Goal: Information Seeking & Learning: Check status

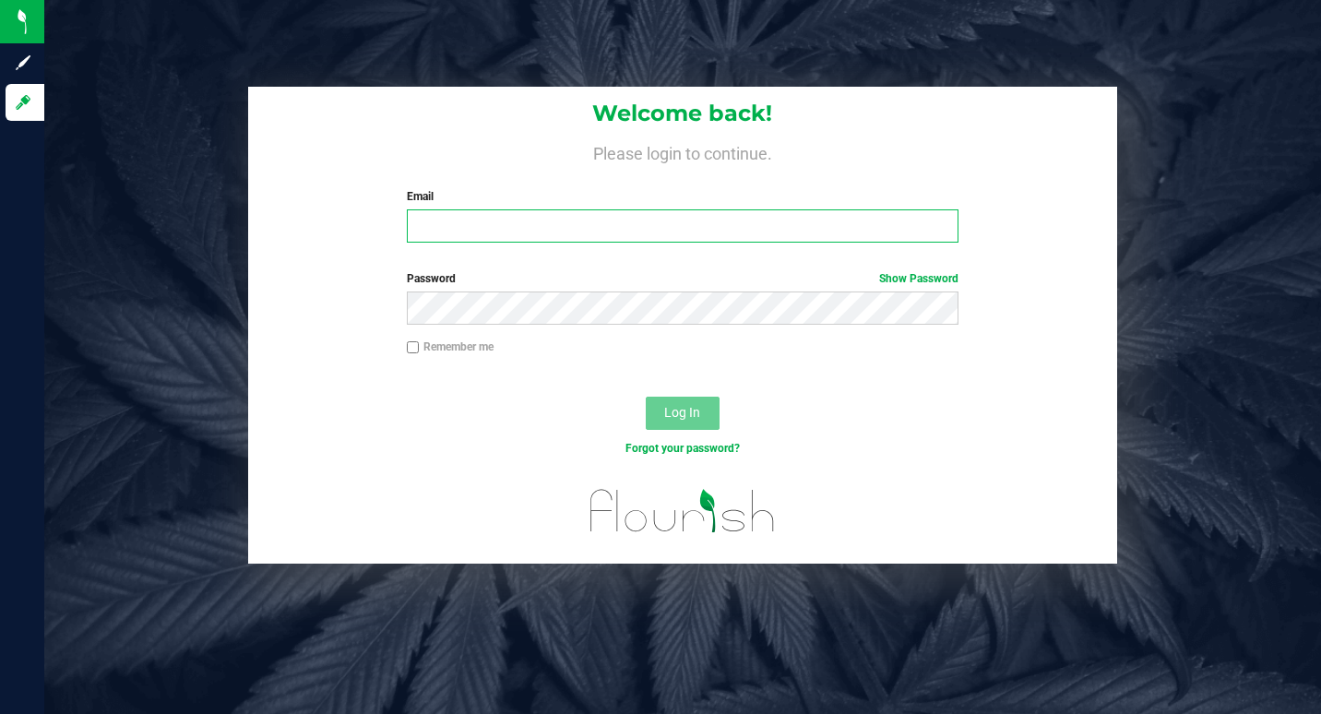
type input "fzr.faze1@gmail.com"
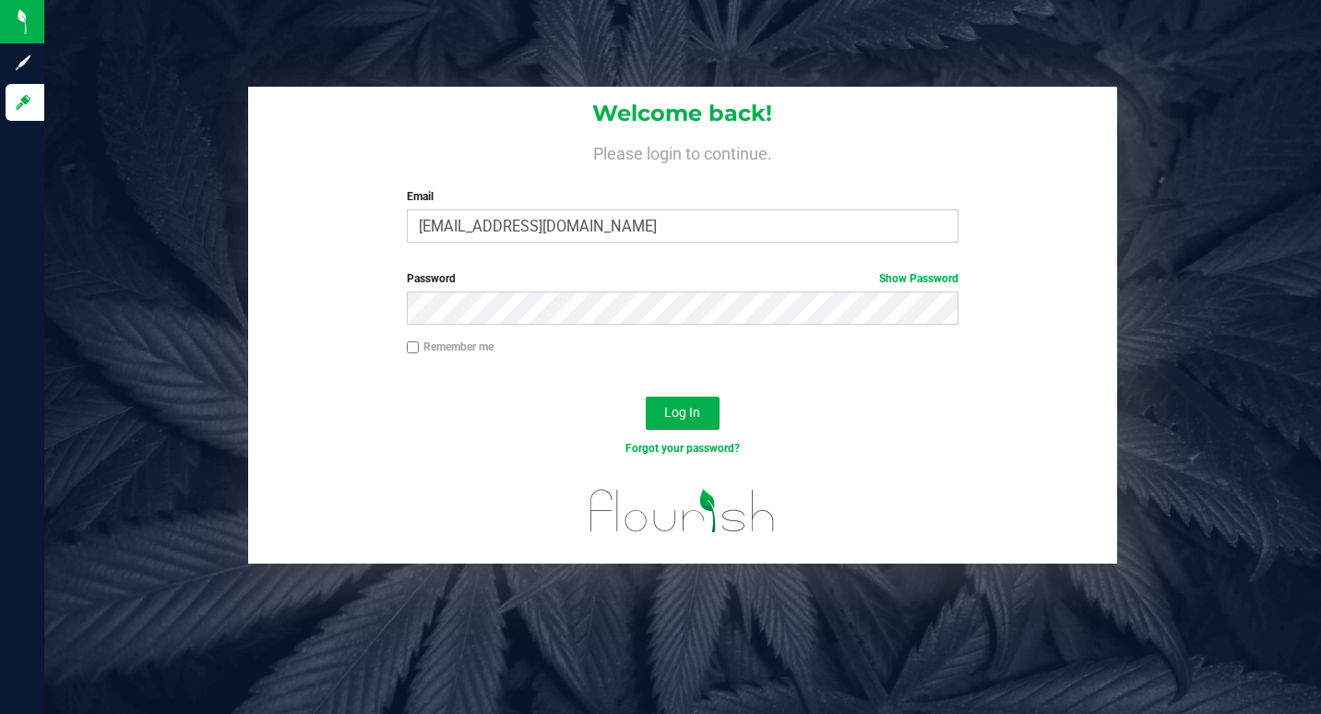
click at [621, 408] on div "Log In" at bounding box center [683, 419] width 870 height 62
click at [659, 413] on button "Log In" at bounding box center [683, 413] width 74 height 33
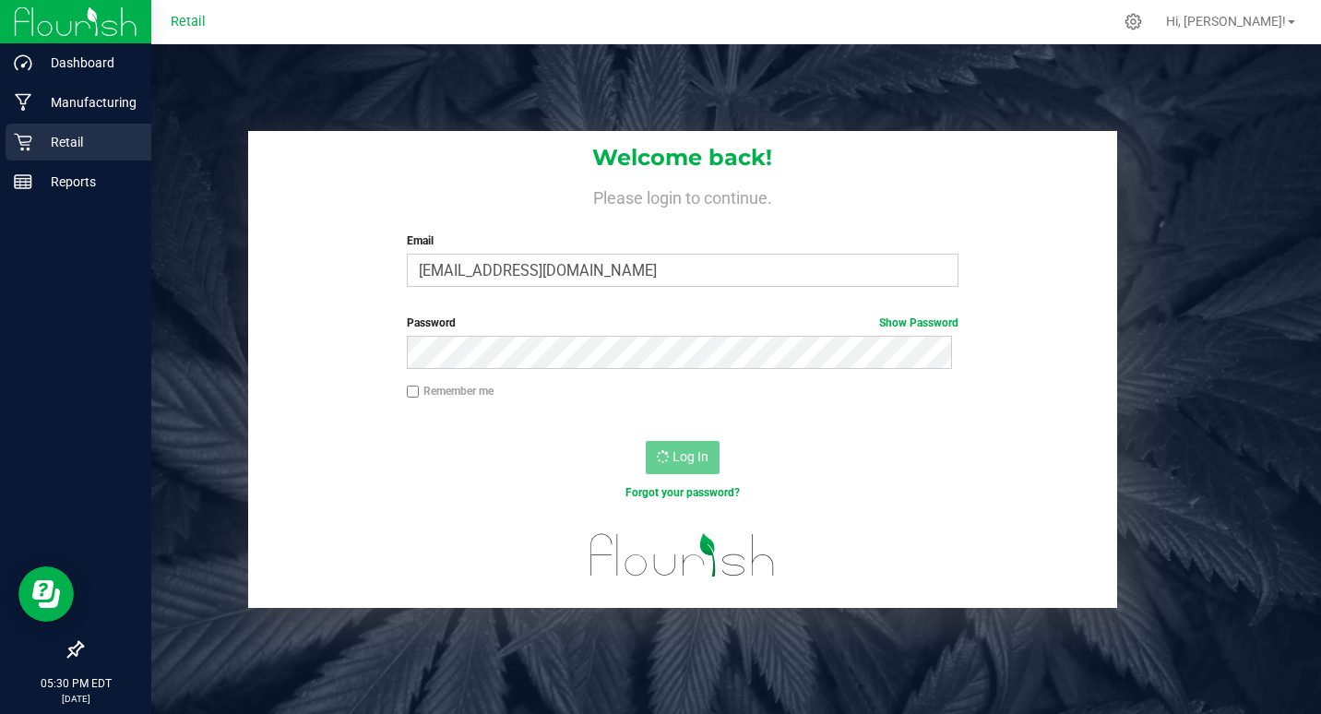
click at [75, 137] on p "Retail" at bounding box center [87, 142] width 111 height 22
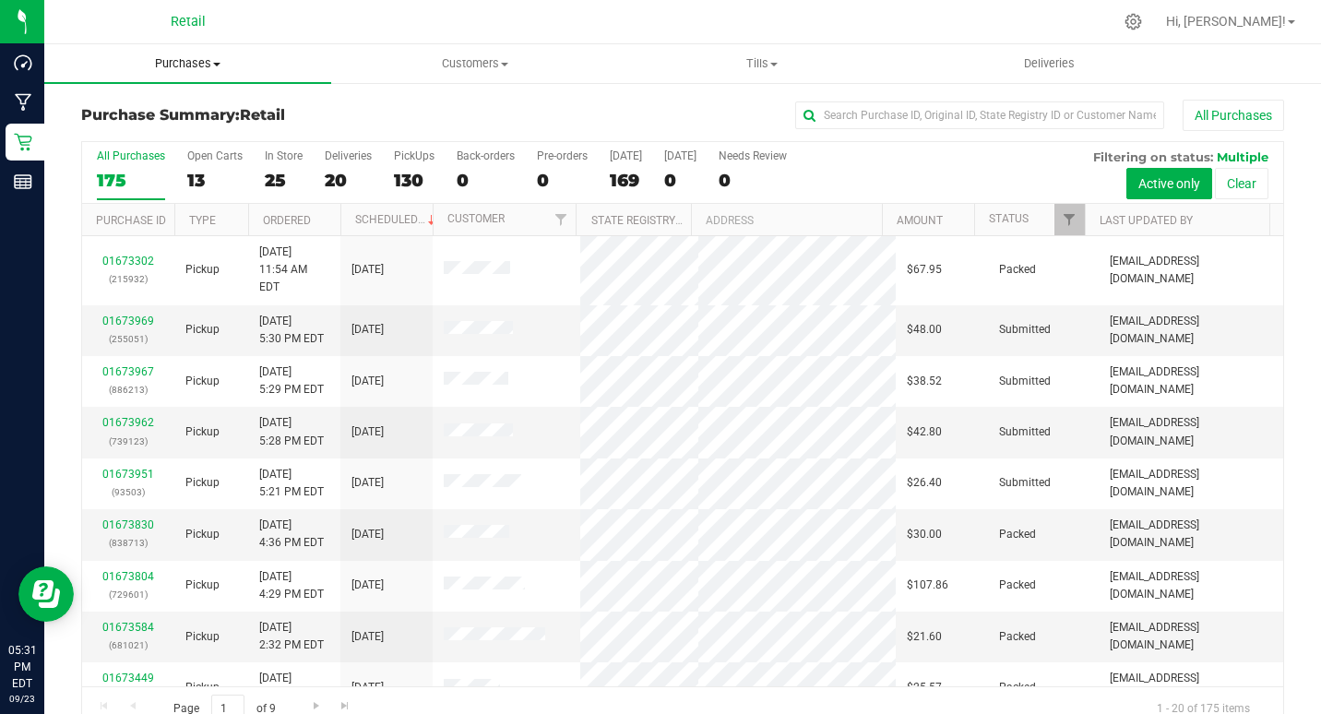
click at [200, 62] on span "Purchases" at bounding box center [187, 63] width 287 height 17
click at [127, 126] on span "Fulfillment" at bounding box center [101, 133] width 114 height 16
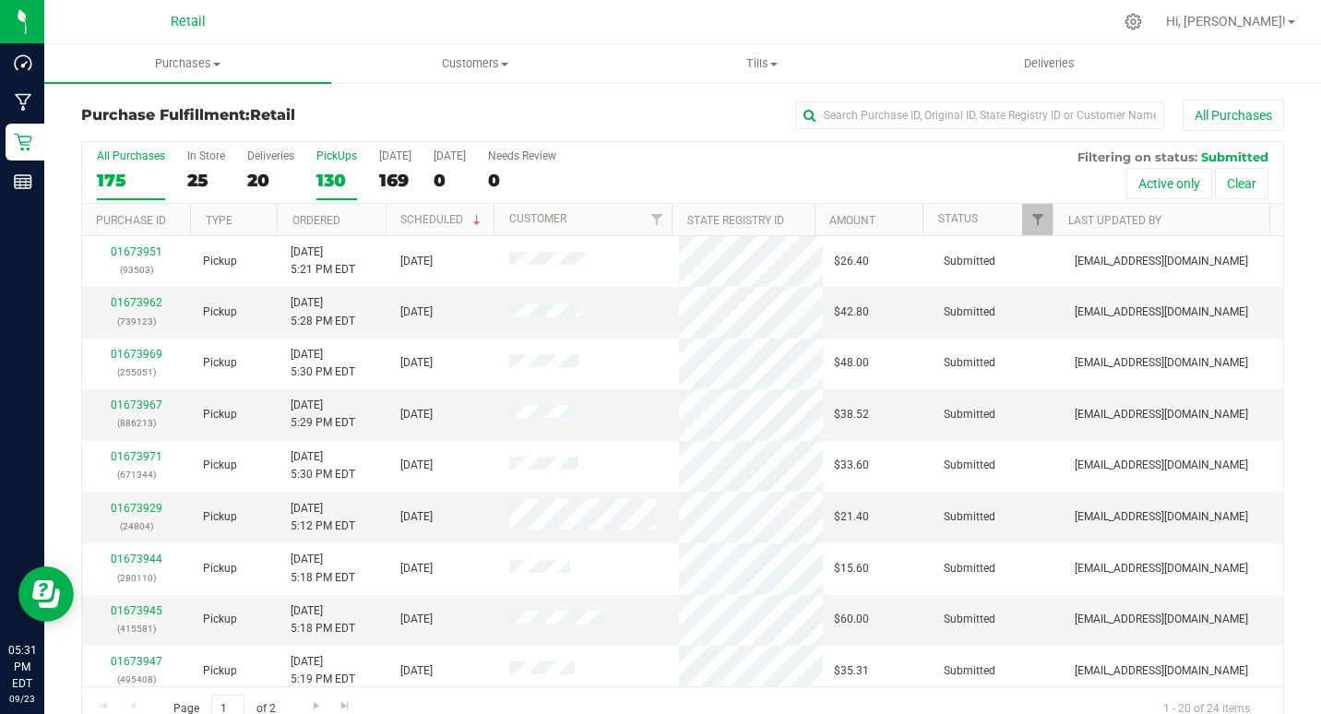
click at [348, 158] on div "PickUps" at bounding box center [336, 155] width 41 height 13
click at [0, 0] on input "PickUps 130" at bounding box center [0, 0] width 0 height 0
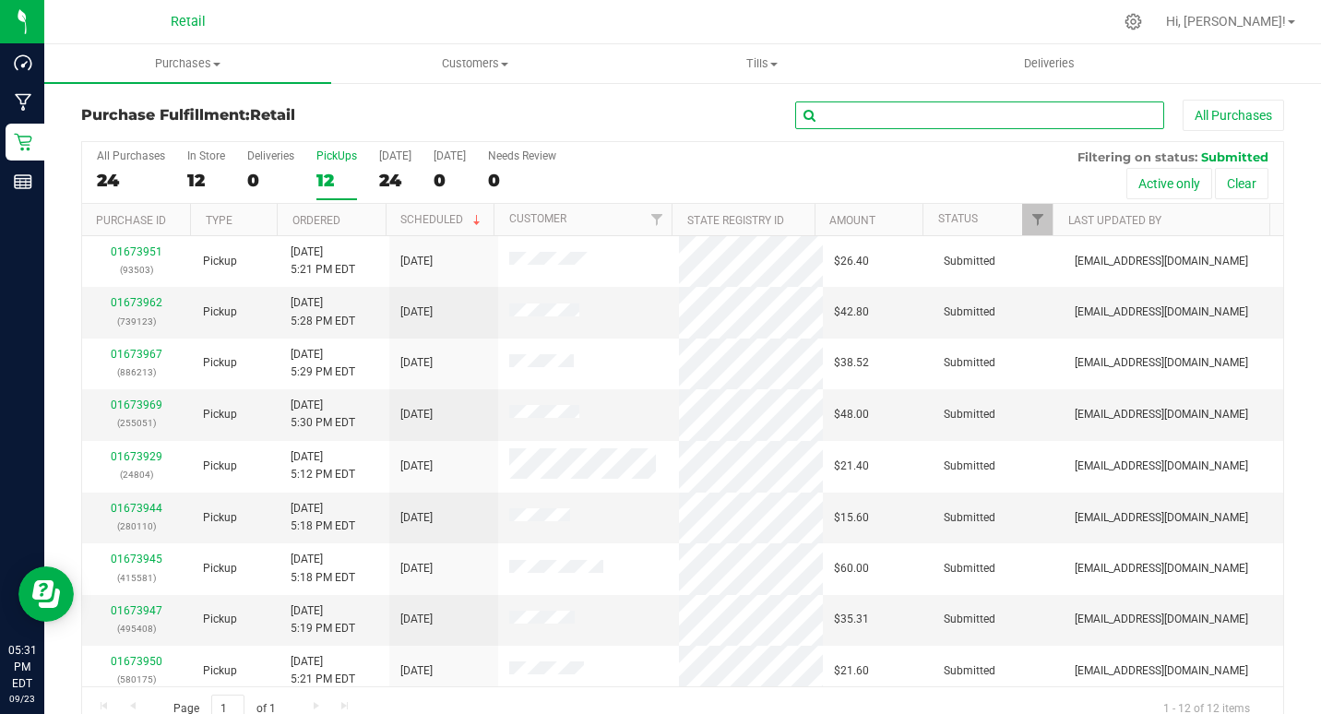
click at [933, 125] on input "text" at bounding box center [979, 115] width 369 height 28
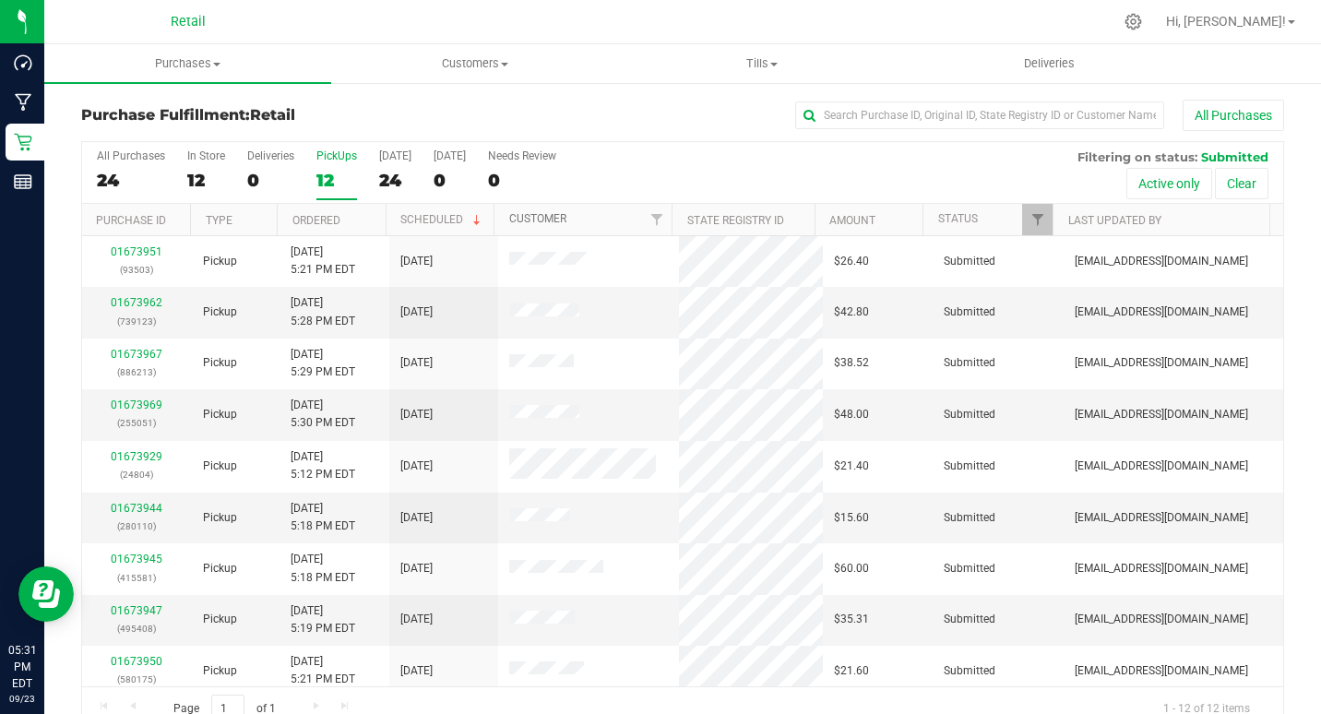
click at [554, 214] on link "Customer" at bounding box center [537, 218] width 57 height 13
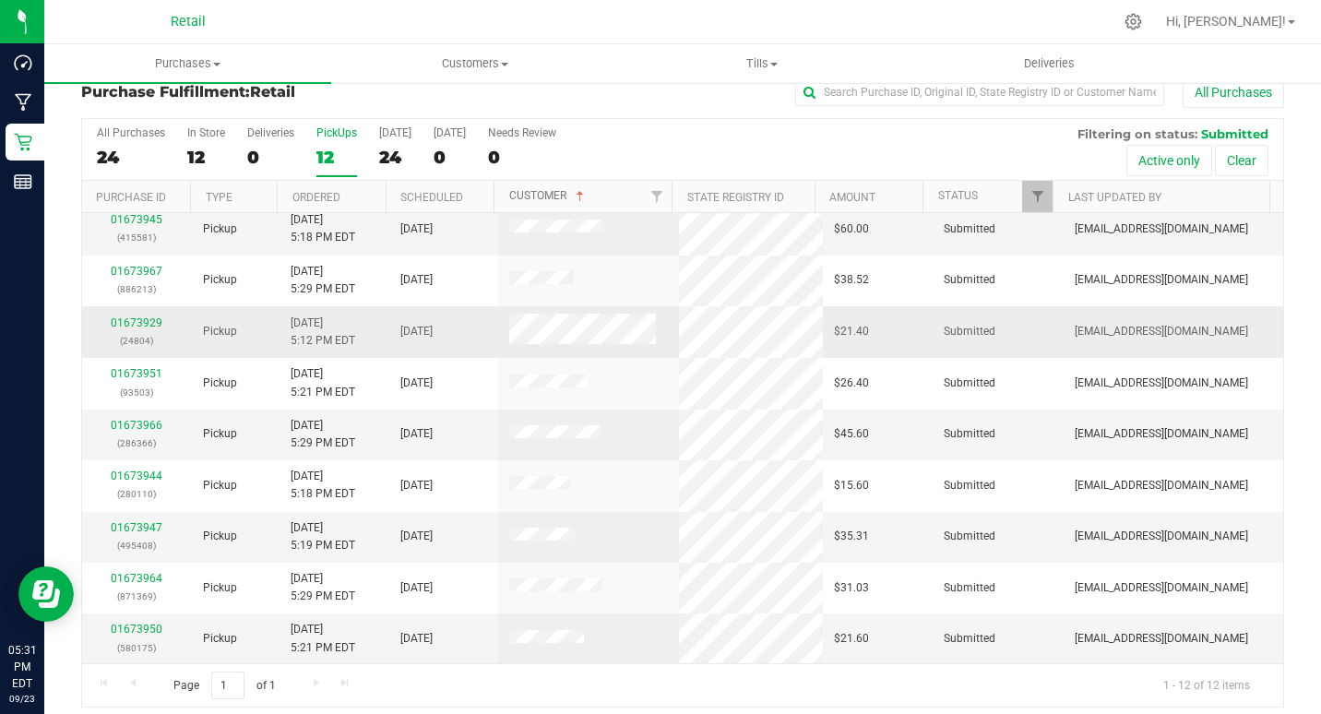
scroll to position [35, 0]
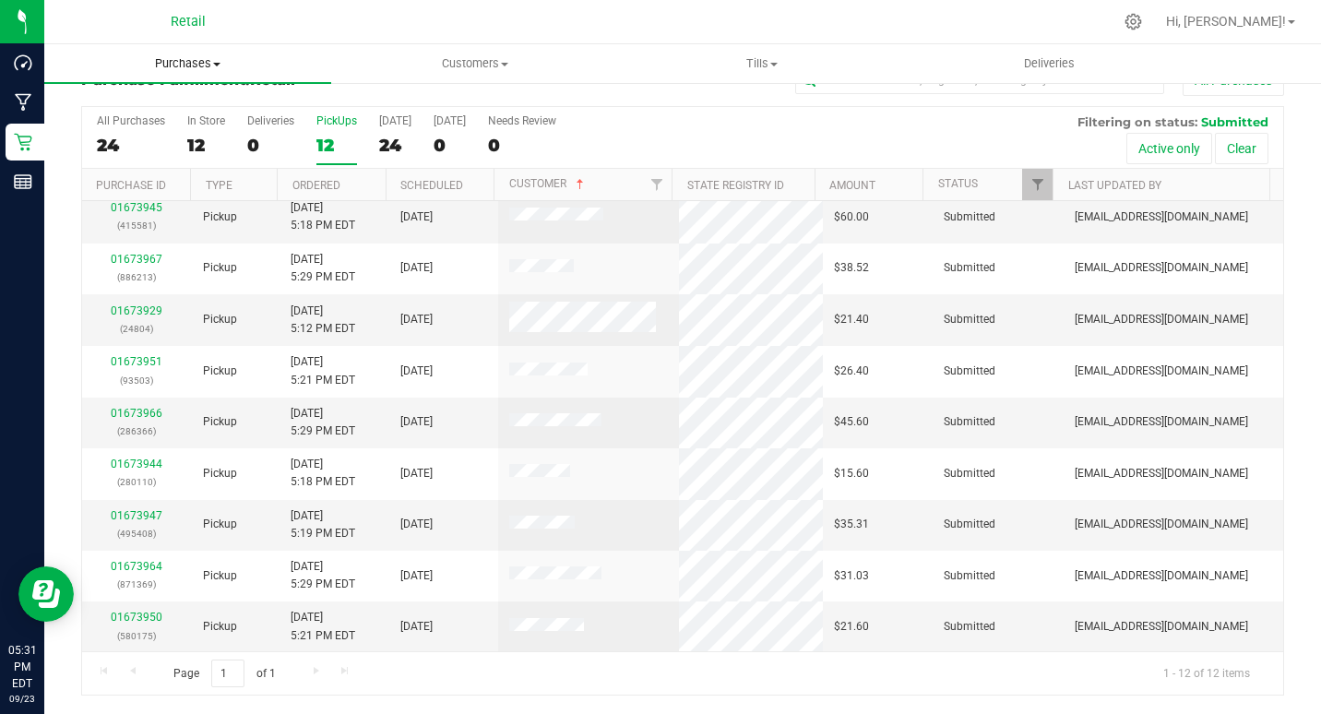
click at [200, 63] on span "Purchases" at bounding box center [187, 63] width 287 height 17
click at [136, 107] on span "Summary of purchases" at bounding box center [138, 111] width 189 height 16
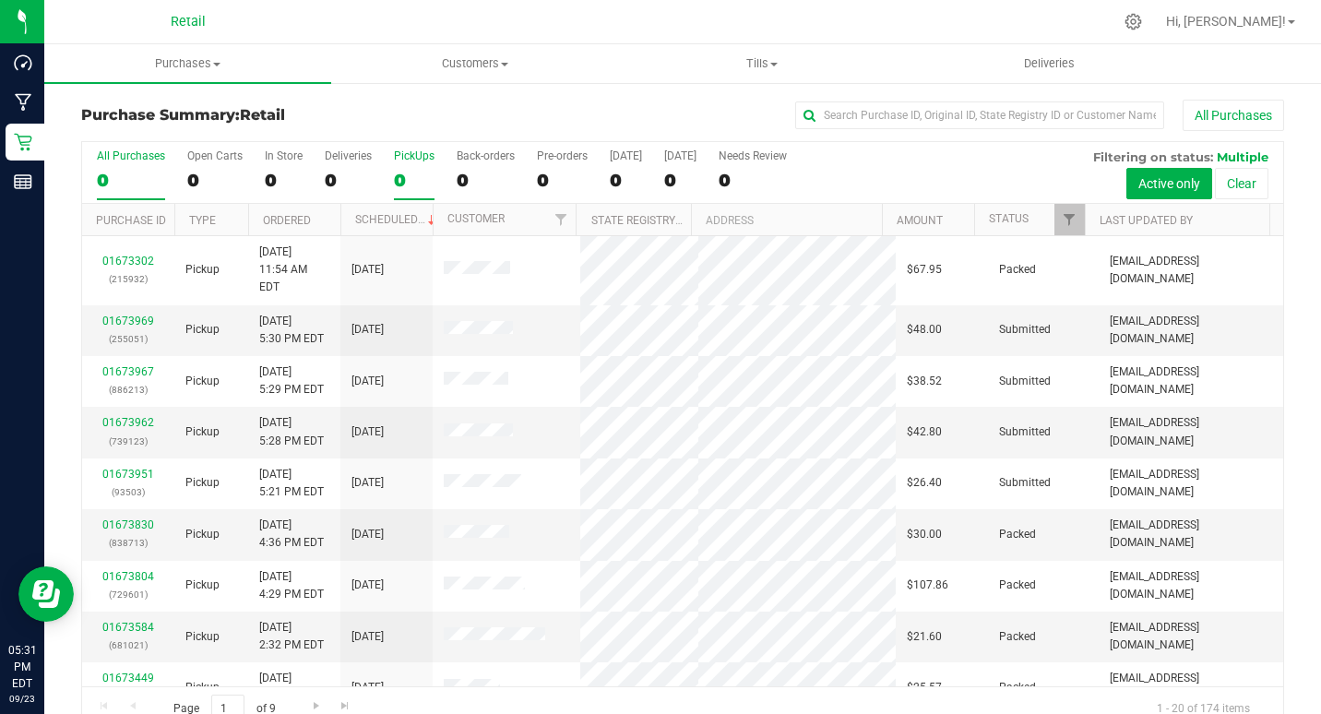
click at [399, 170] on div "0" at bounding box center [414, 180] width 41 height 21
click at [0, 0] on input "PickUps 0" at bounding box center [0, 0] width 0 height 0
click at [466, 212] on link "Customer" at bounding box center [475, 218] width 57 height 13
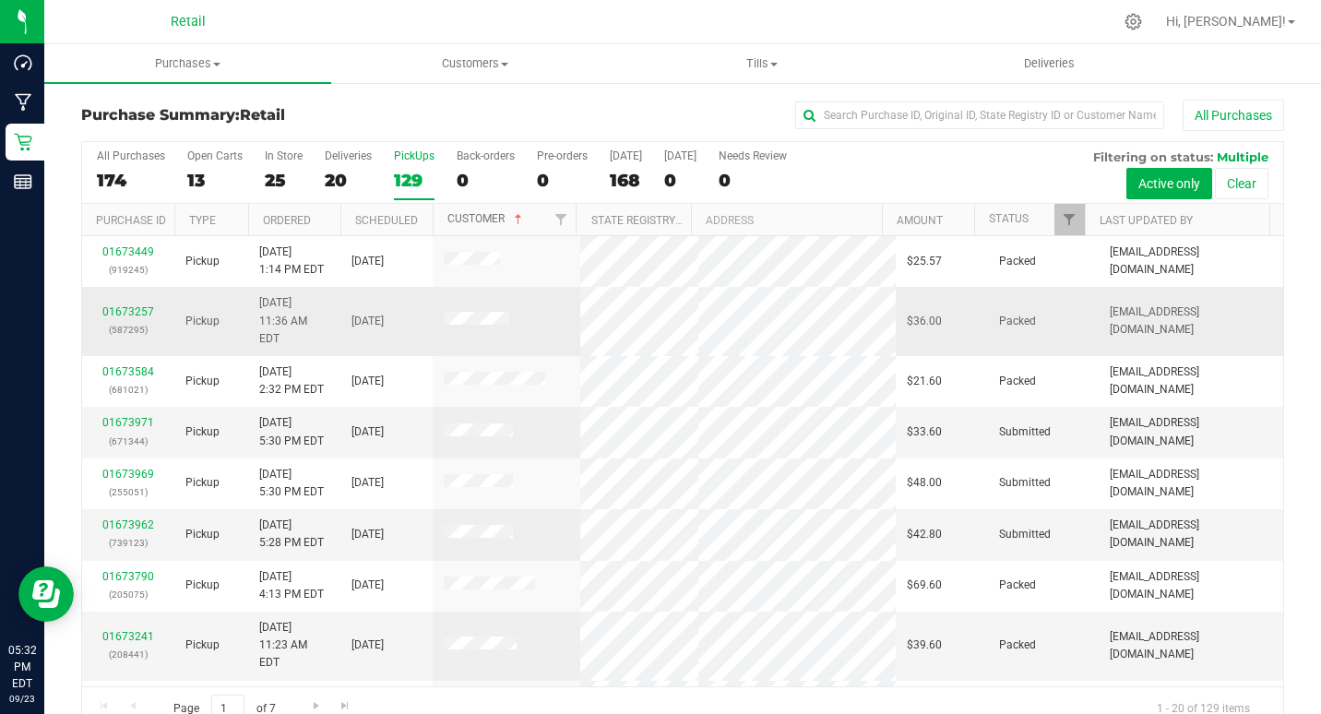
scroll to position [92, 0]
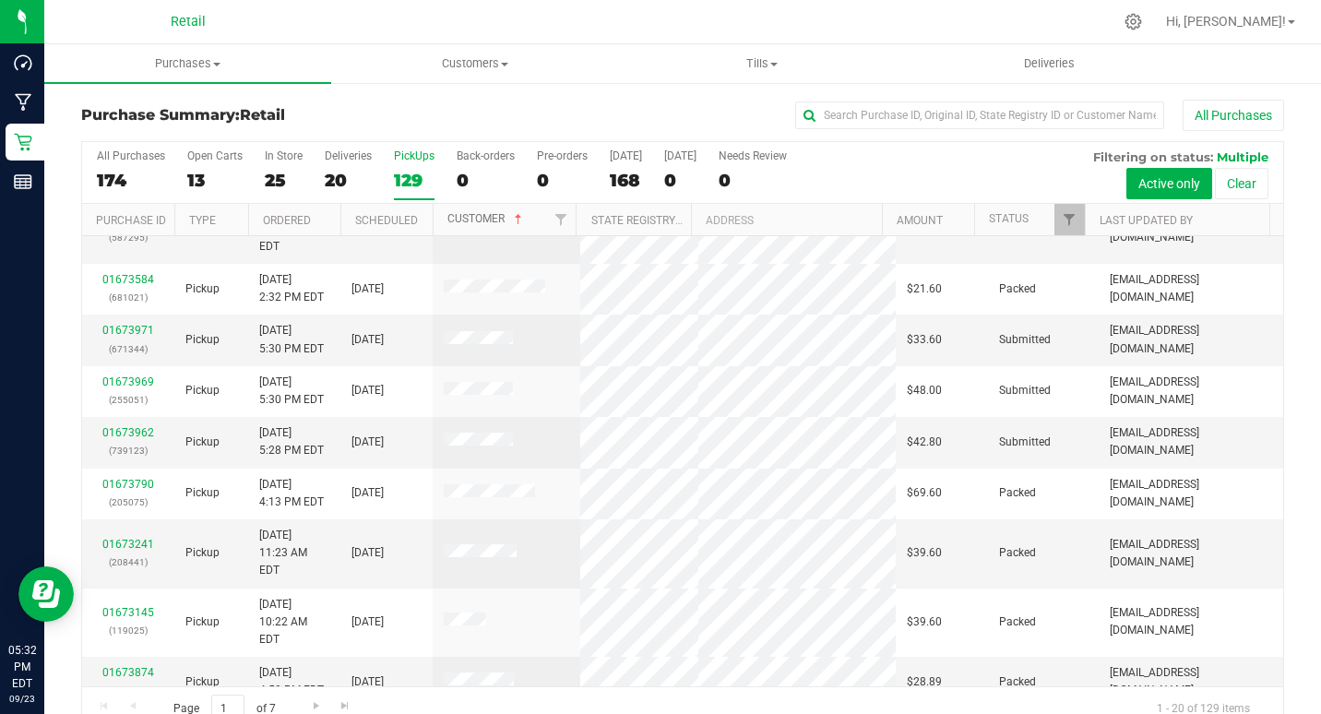
click at [480, 220] on link "Customer" at bounding box center [486, 218] width 78 height 13
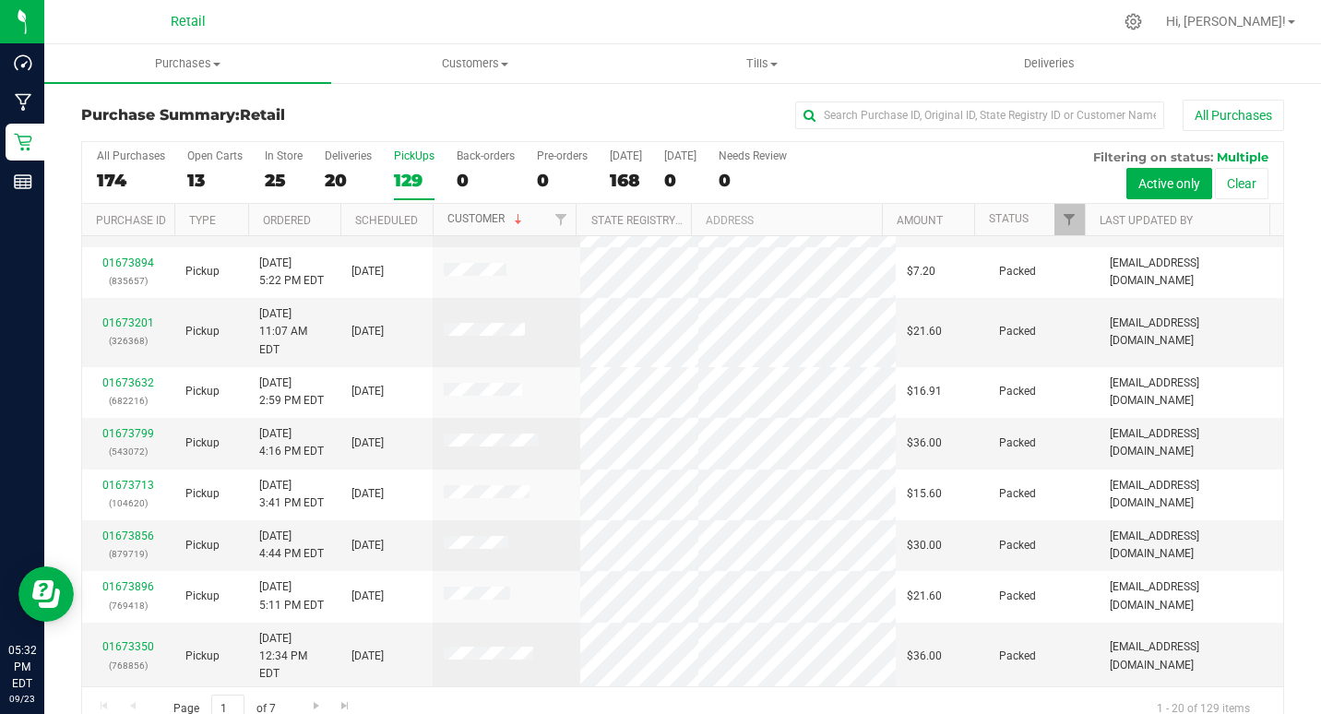
scroll to position [571, 0]
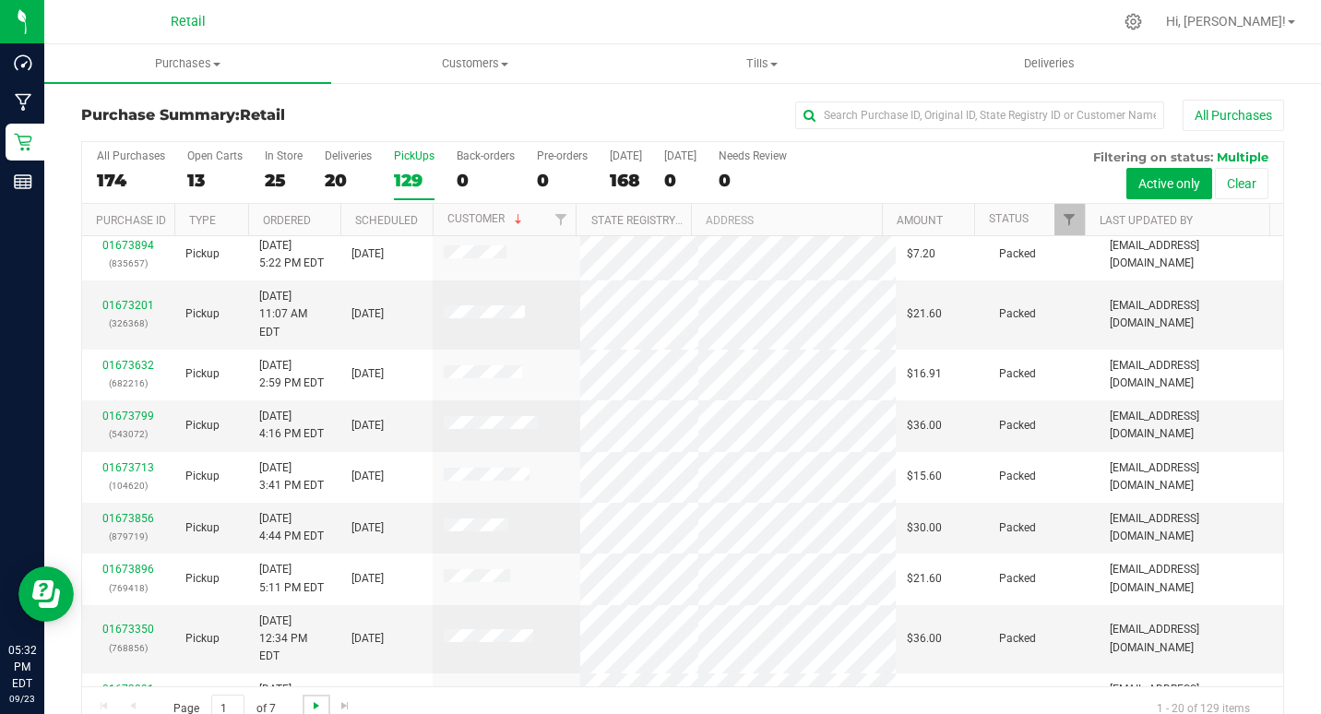
click at [313, 699] on span "Go to the next page" at bounding box center [316, 705] width 15 height 15
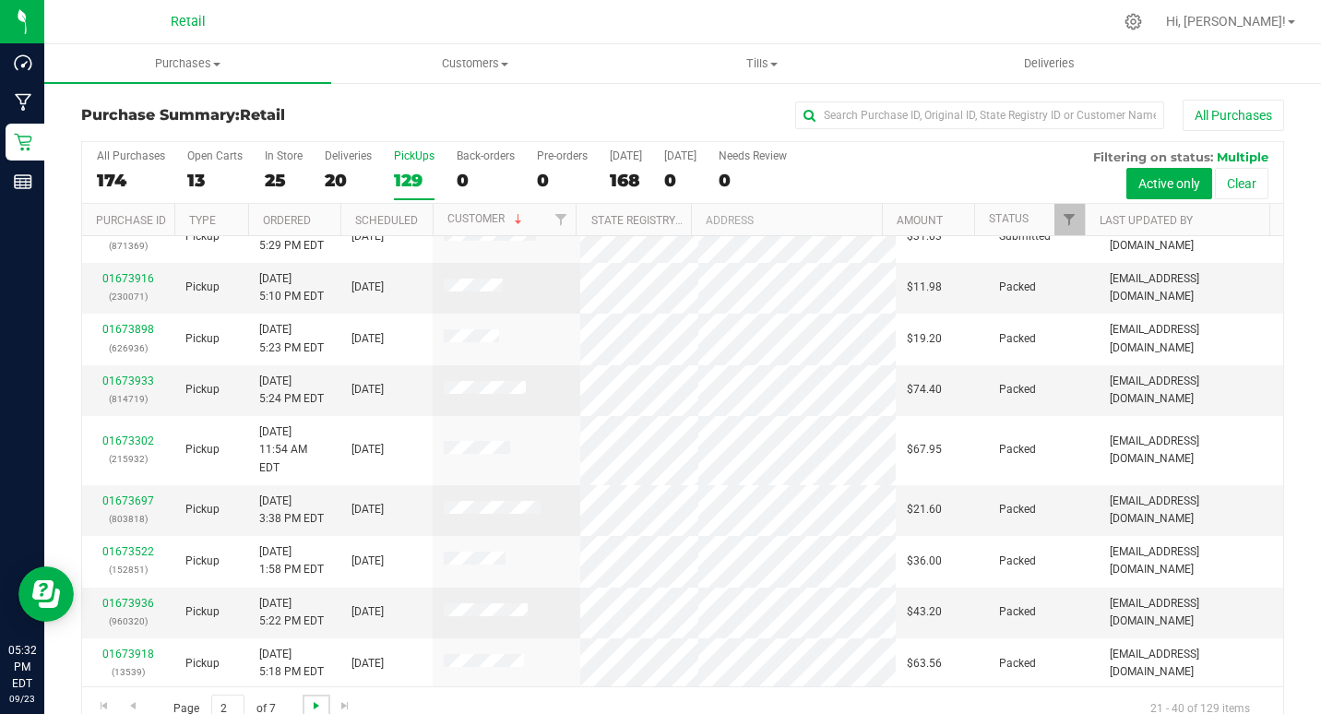
click at [316, 699] on span "Go to the next page" at bounding box center [316, 705] width 15 height 15
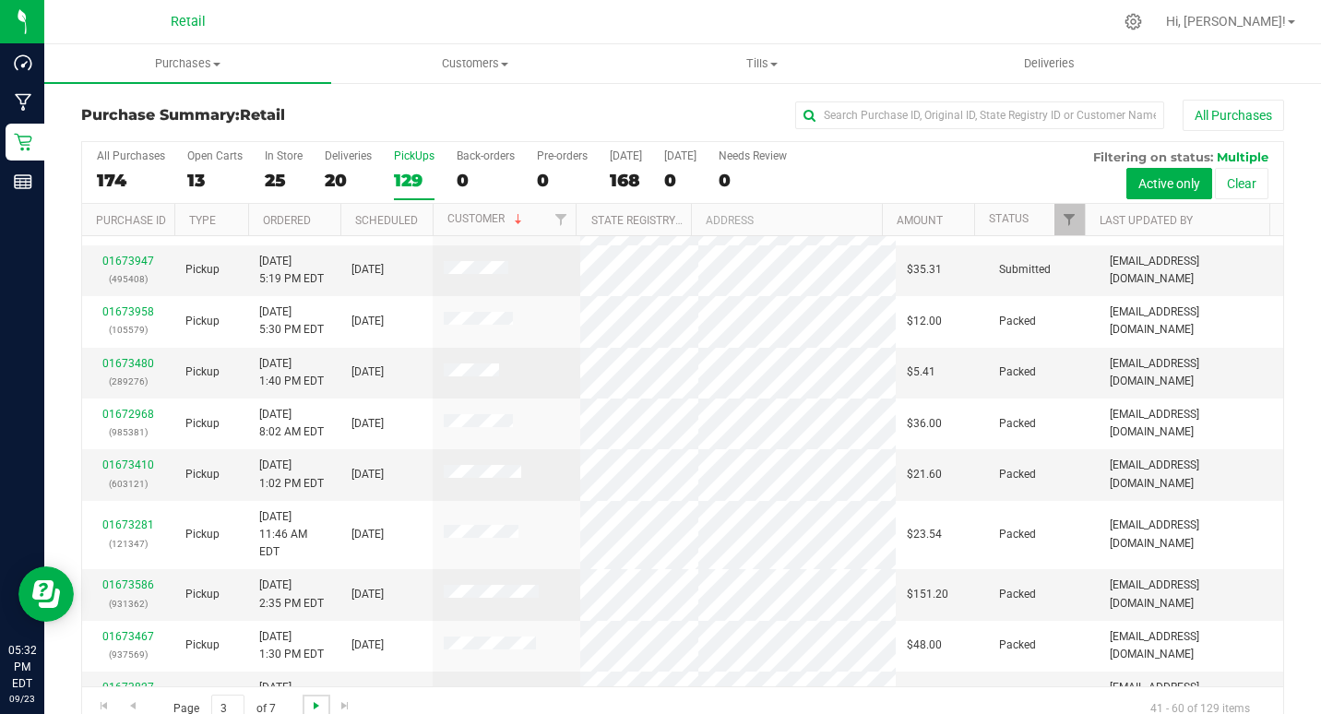
click at [312, 702] on span "Go to the next page" at bounding box center [316, 705] width 15 height 15
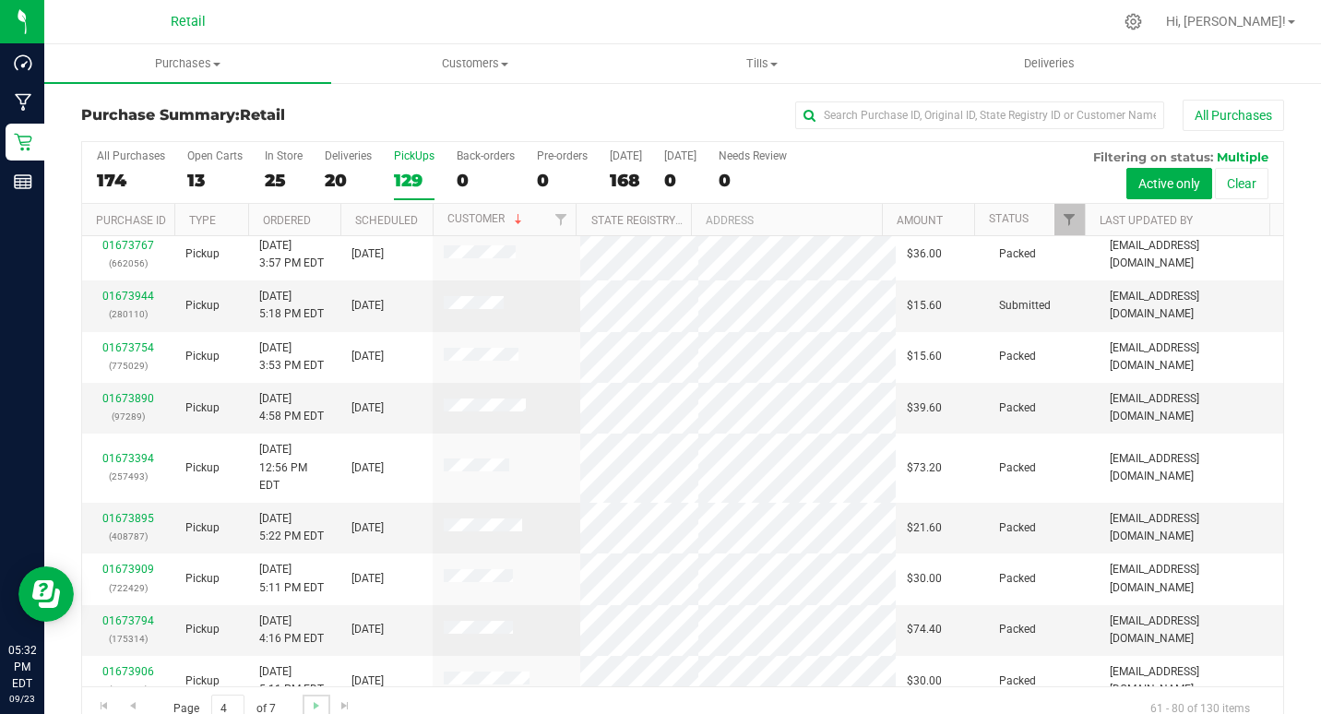
click at [312, 696] on link "Go to the next page" at bounding box center [316, 707] width 27 height 25
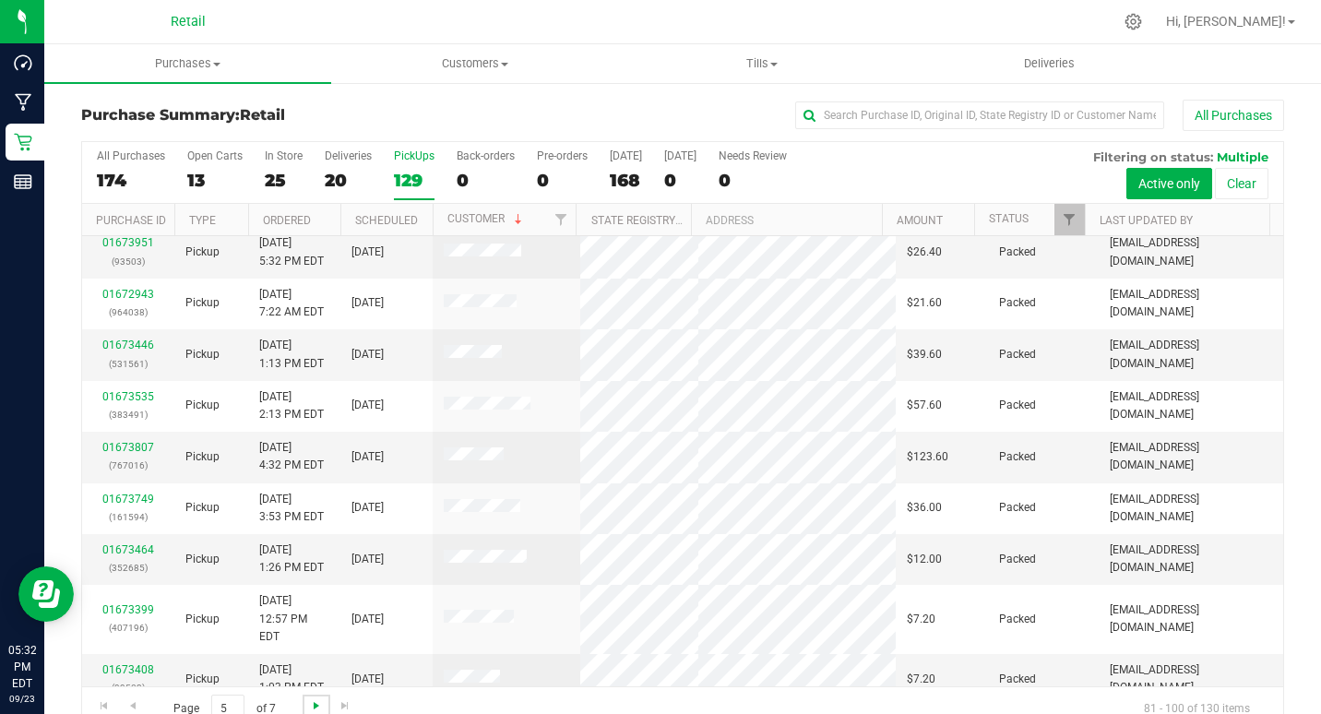
click at [319, 699] on span "Go to the next page" at bounding box center [316, 705] width 15 height 15
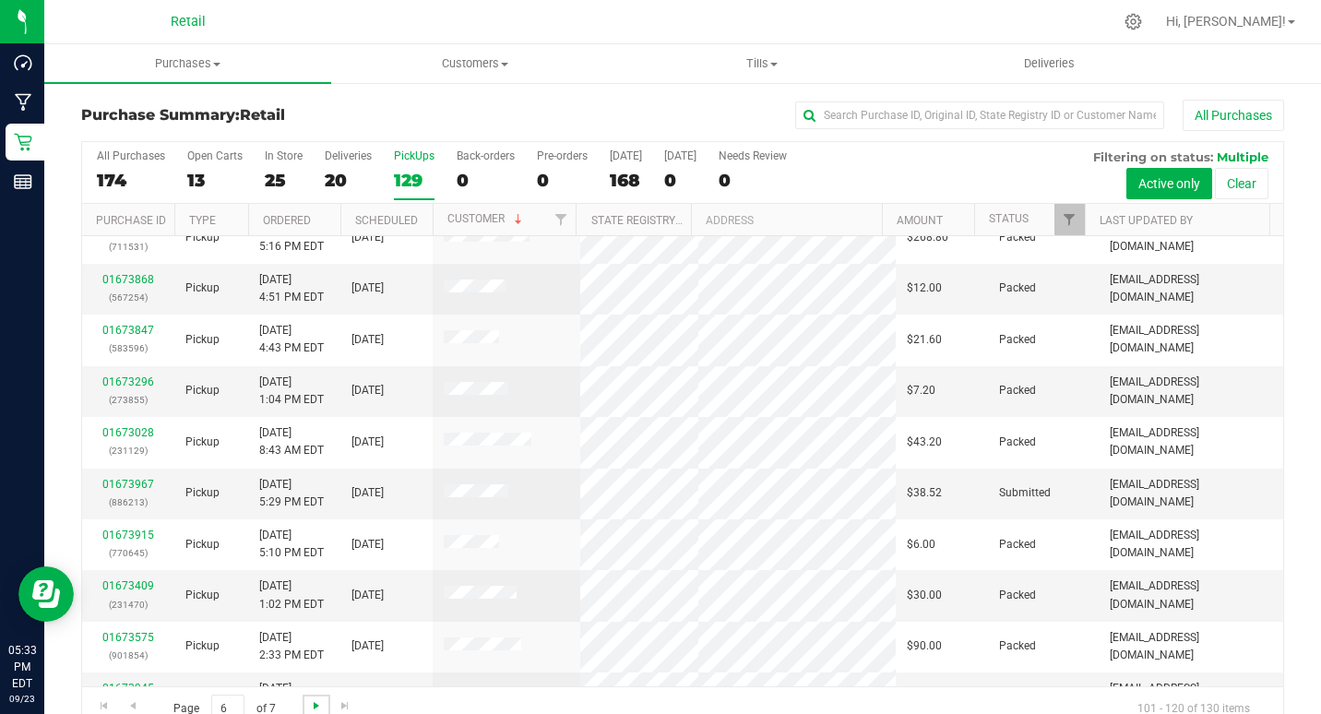
click at [317, 704] on span "Go to the next page" at bounding box center [316, 705] width 15 height 15
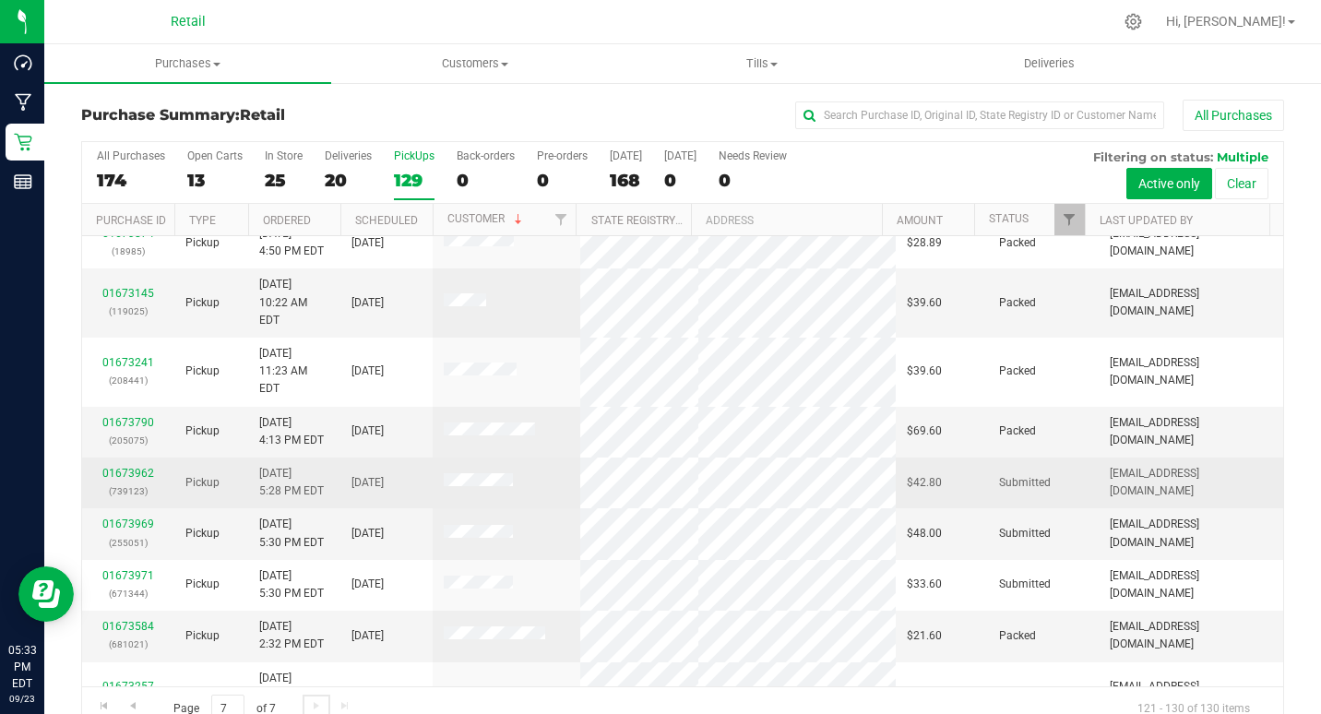
scroll to position [0, 0]
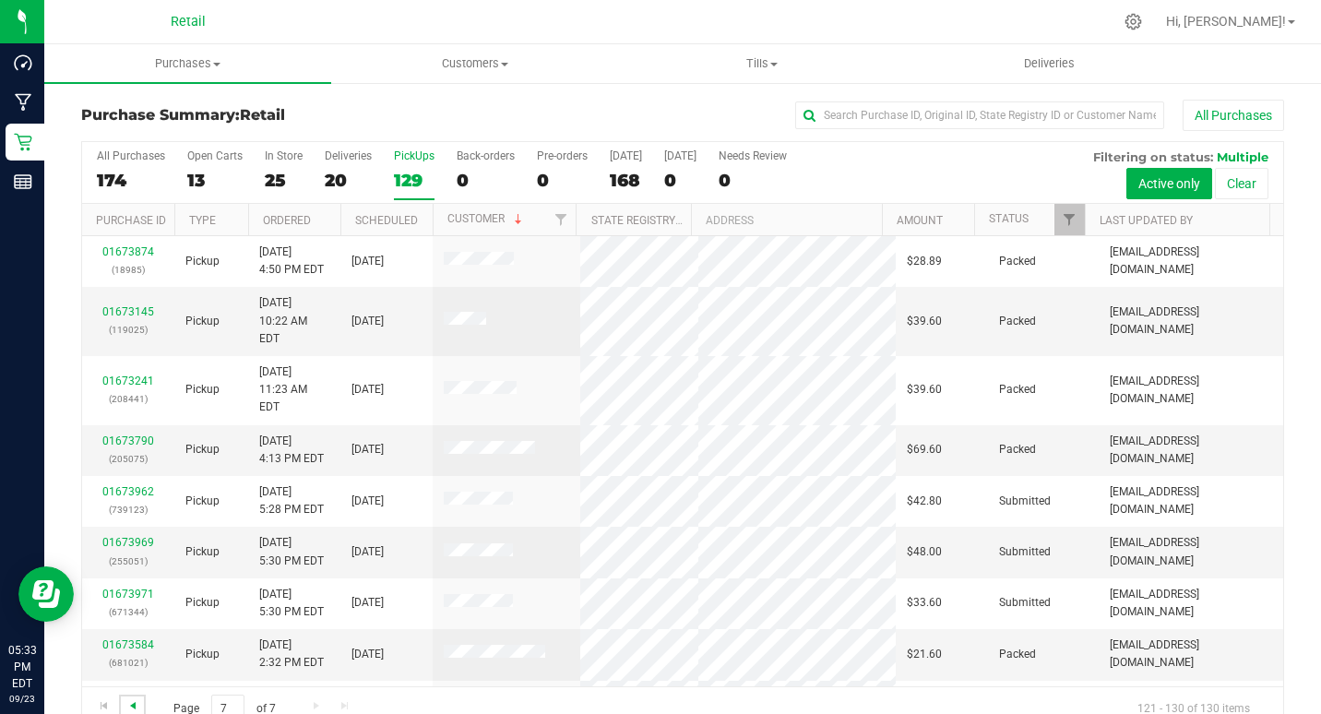
click at [133, 705] on span "Go to the previous page" at bounding box center [132, 705] width 15 height 15
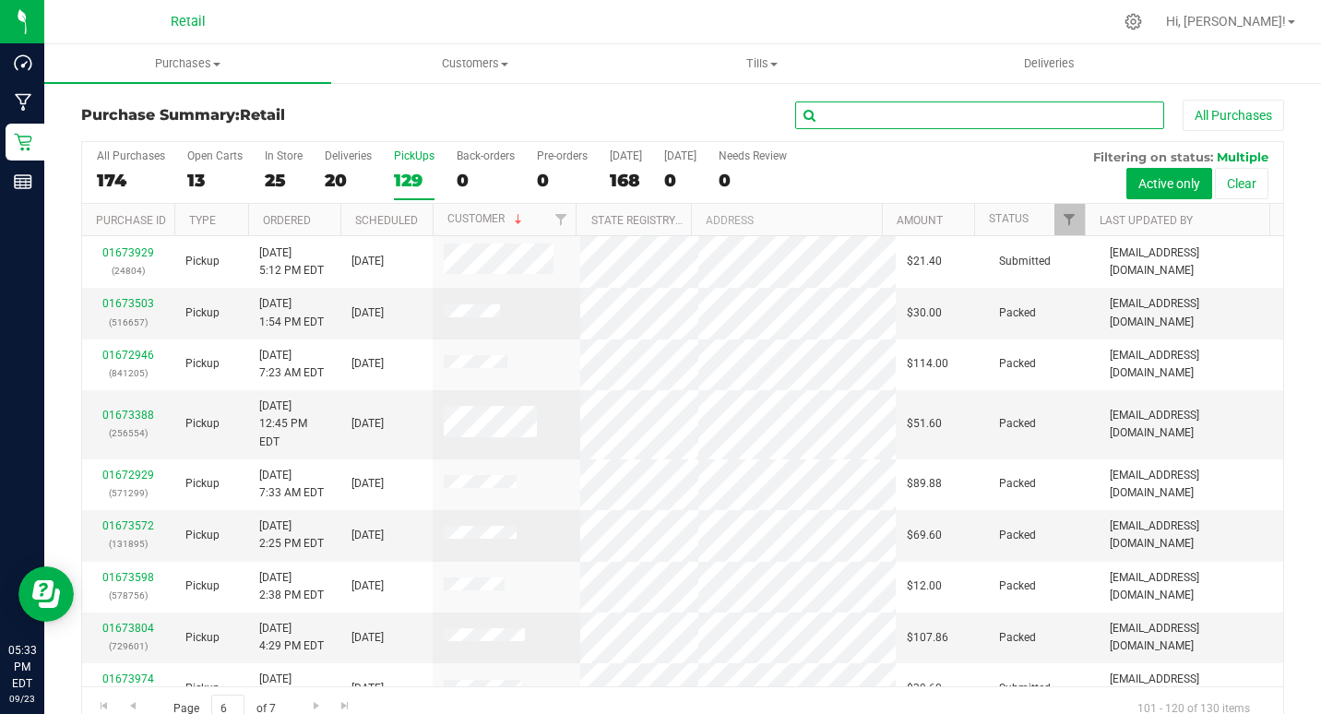
click at [971, 109] on input "text" at bounding box center [979, 115] width 369 height 28
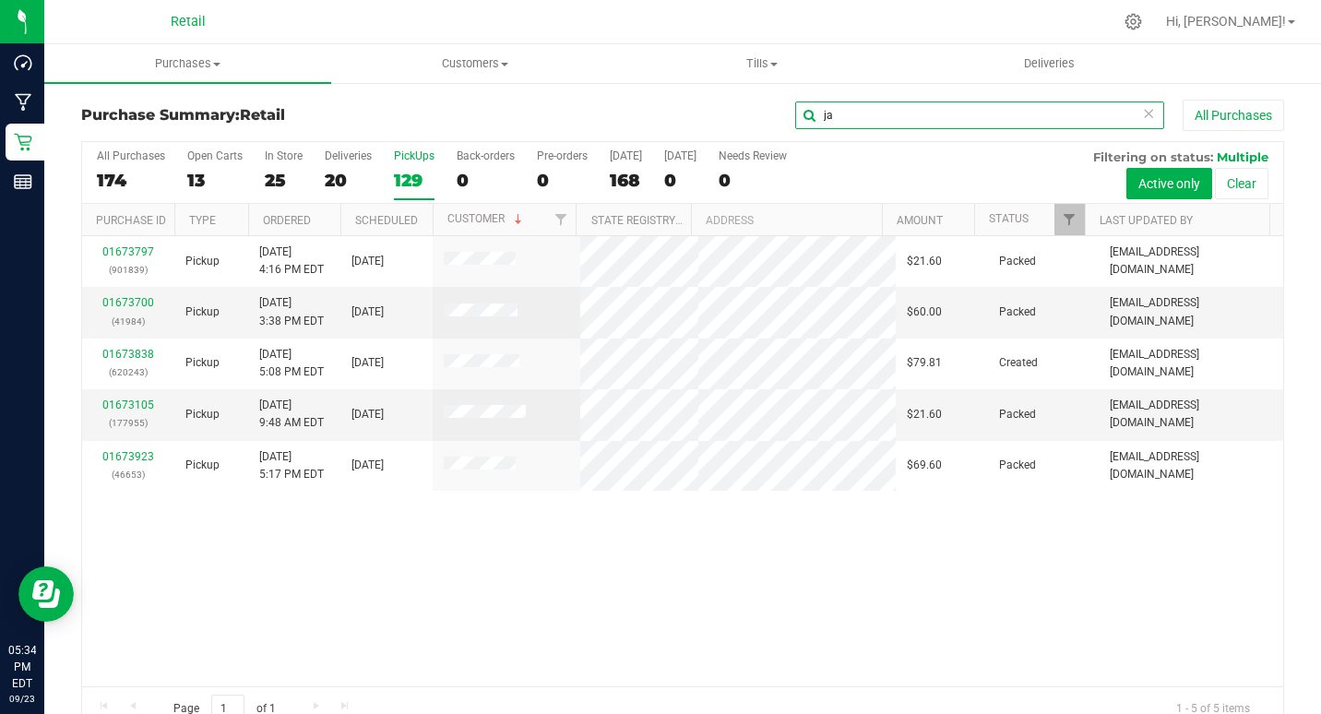
type input "ja"
click at [1142, 120] on icon at bounding box center [1148, 112] width 13 height 22
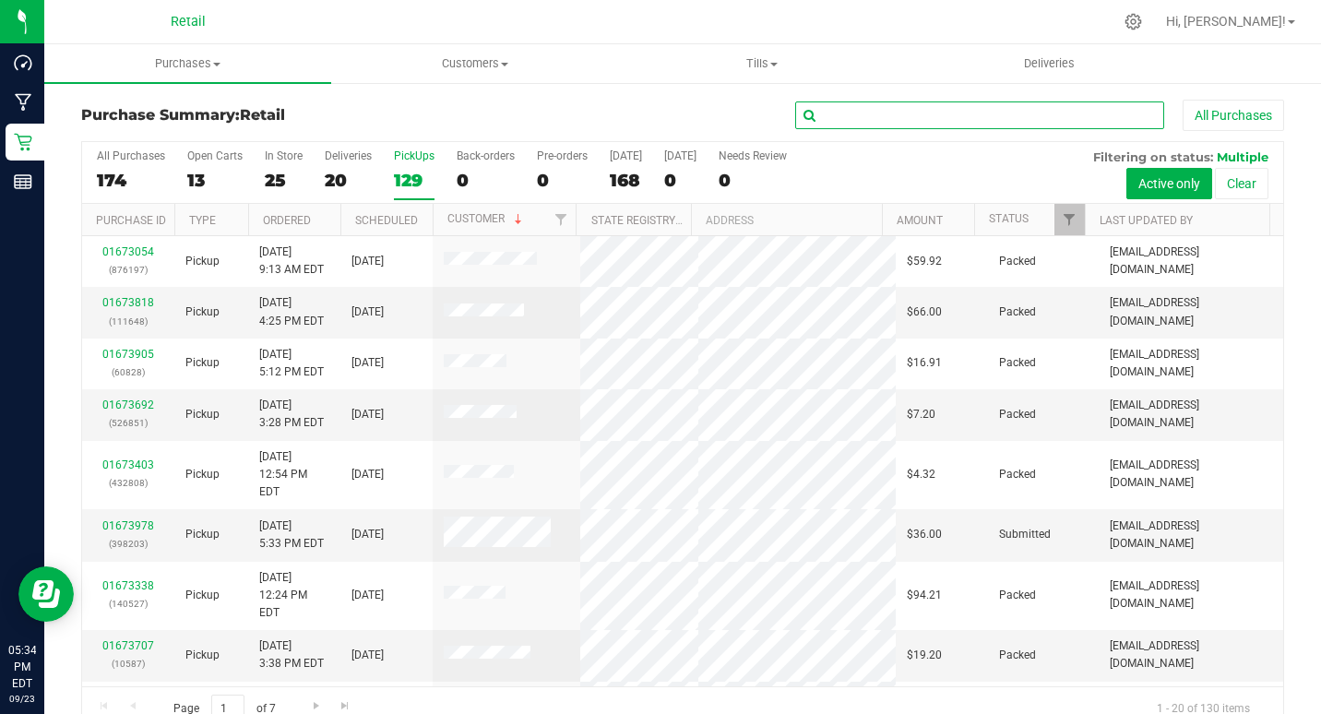
click at [937, 112] on input "text" at bounding box center [979, 115] width 369 height 28
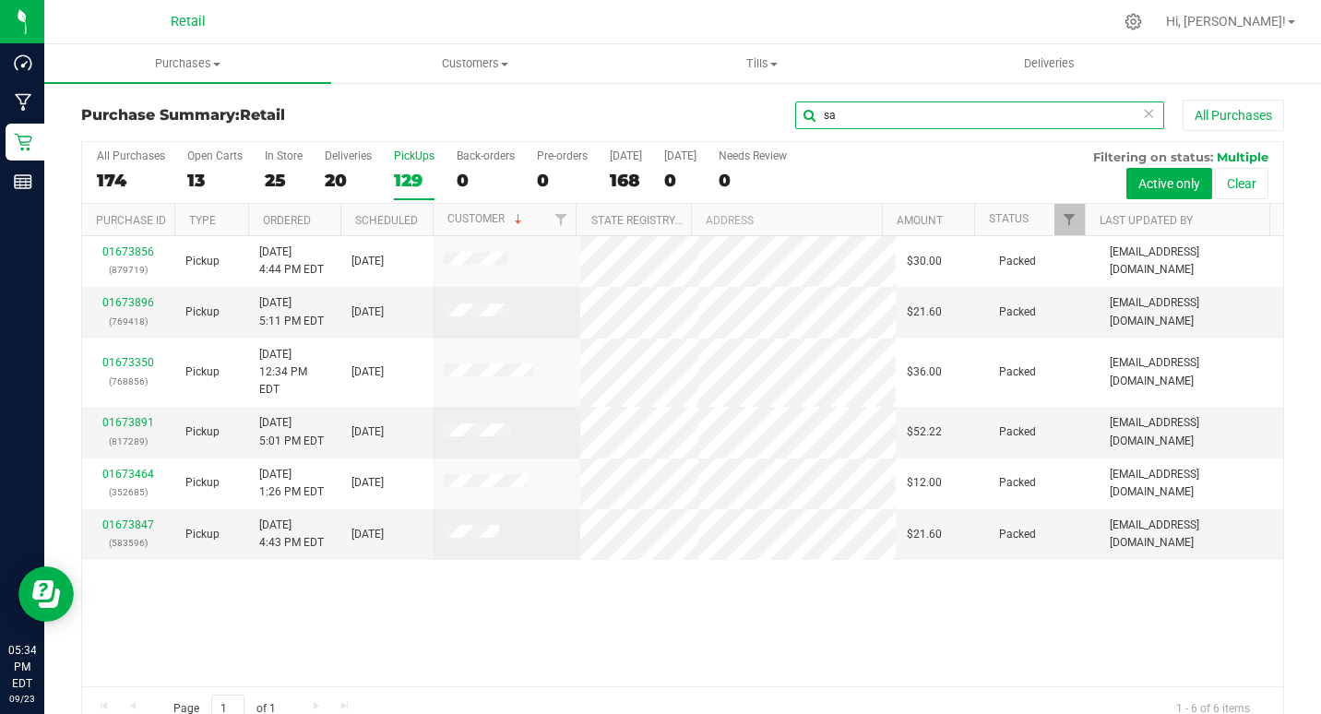
type input "sa"
click at [1142, 110] on icon at bounding box center [1148, 112] width 13 height 22
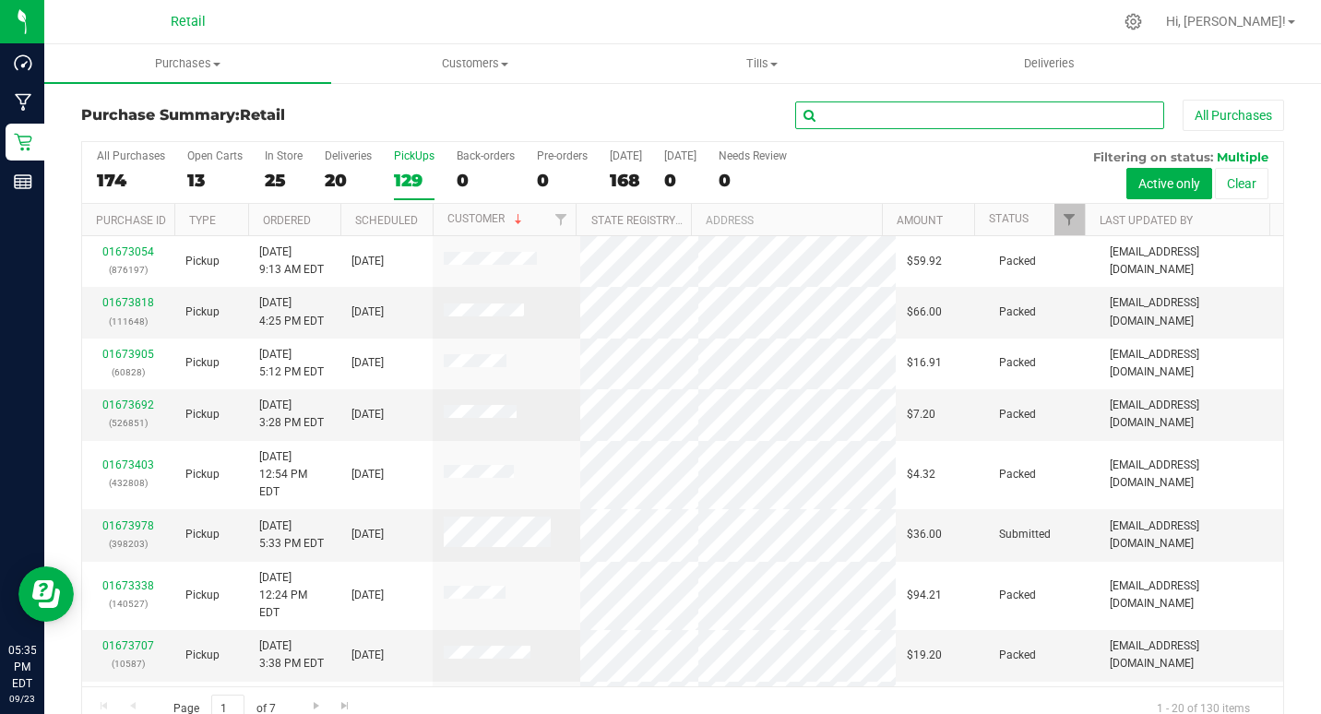
click at [1127, 109] on input "text" at bounding box center [979, 115] width 369 height 28
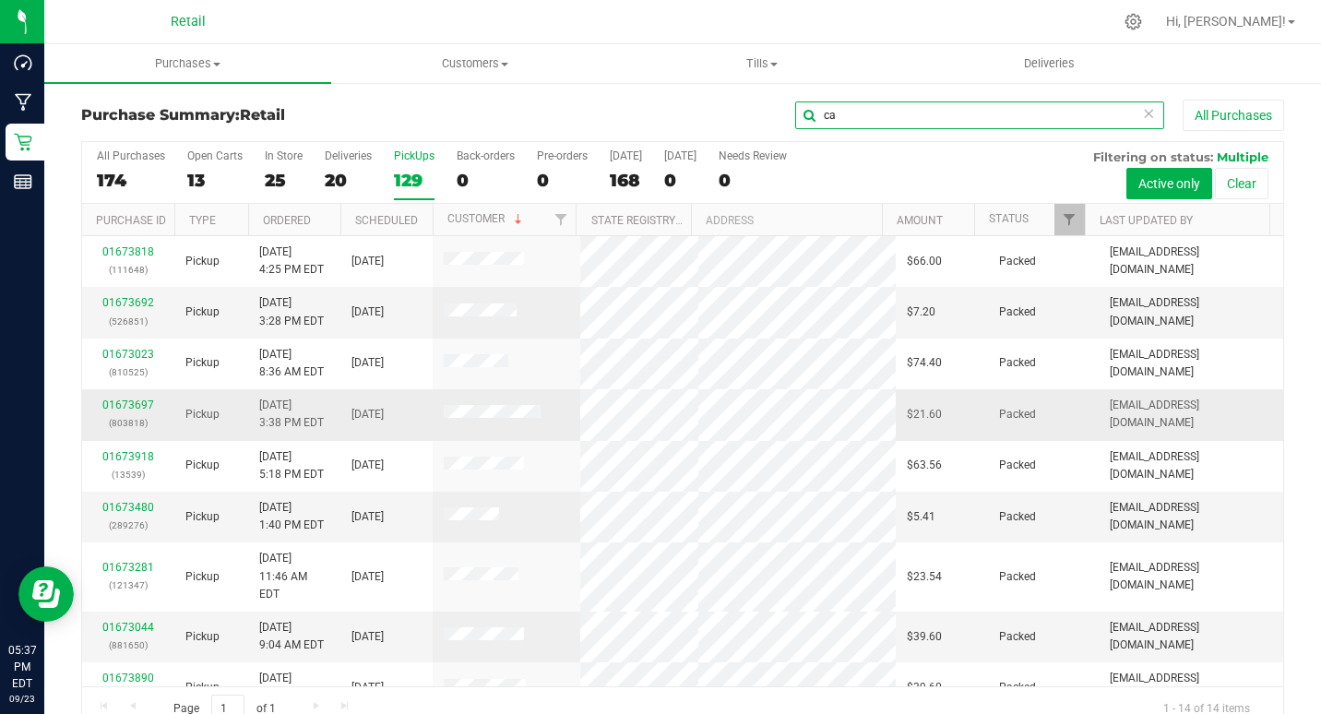
type input "ca"
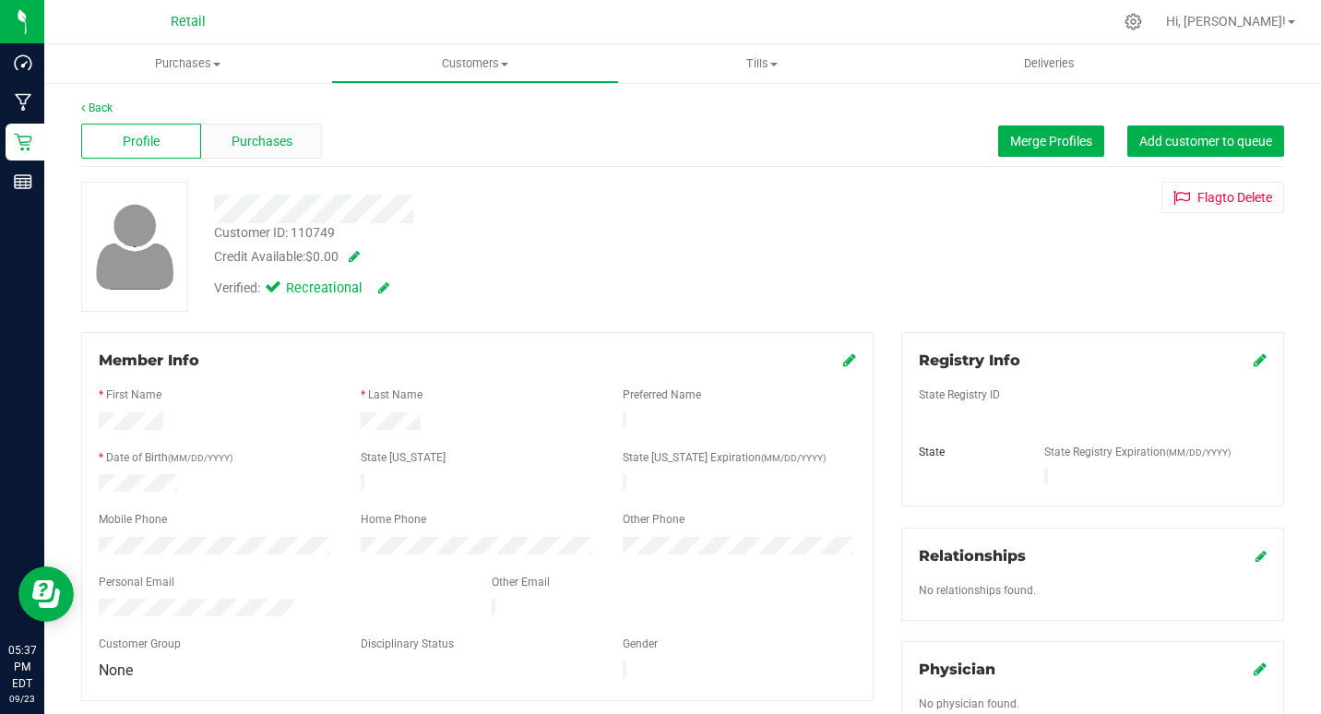
click at [280, 143] on span "Purchases" at bounding box center [262, 141] width 61 height 19
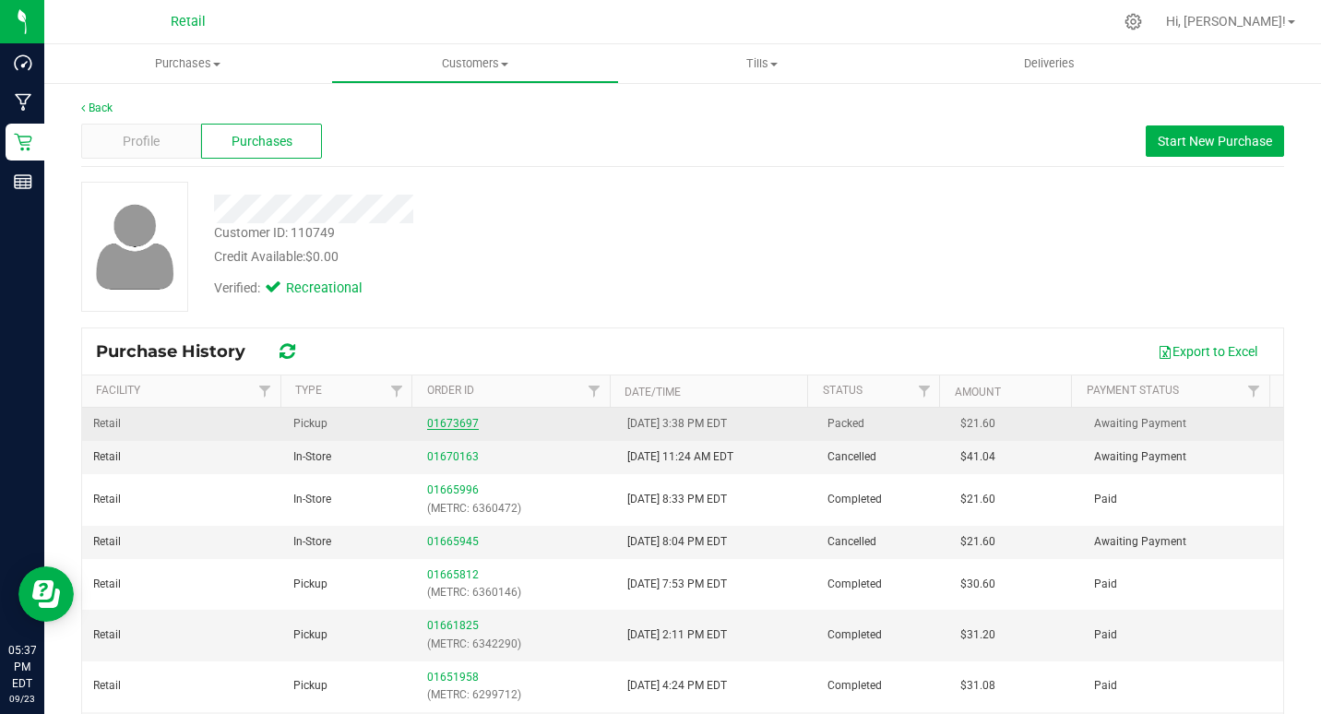
click at [427, 419] on link "01673697" at bounding box center [453, 423] width 52 height 13
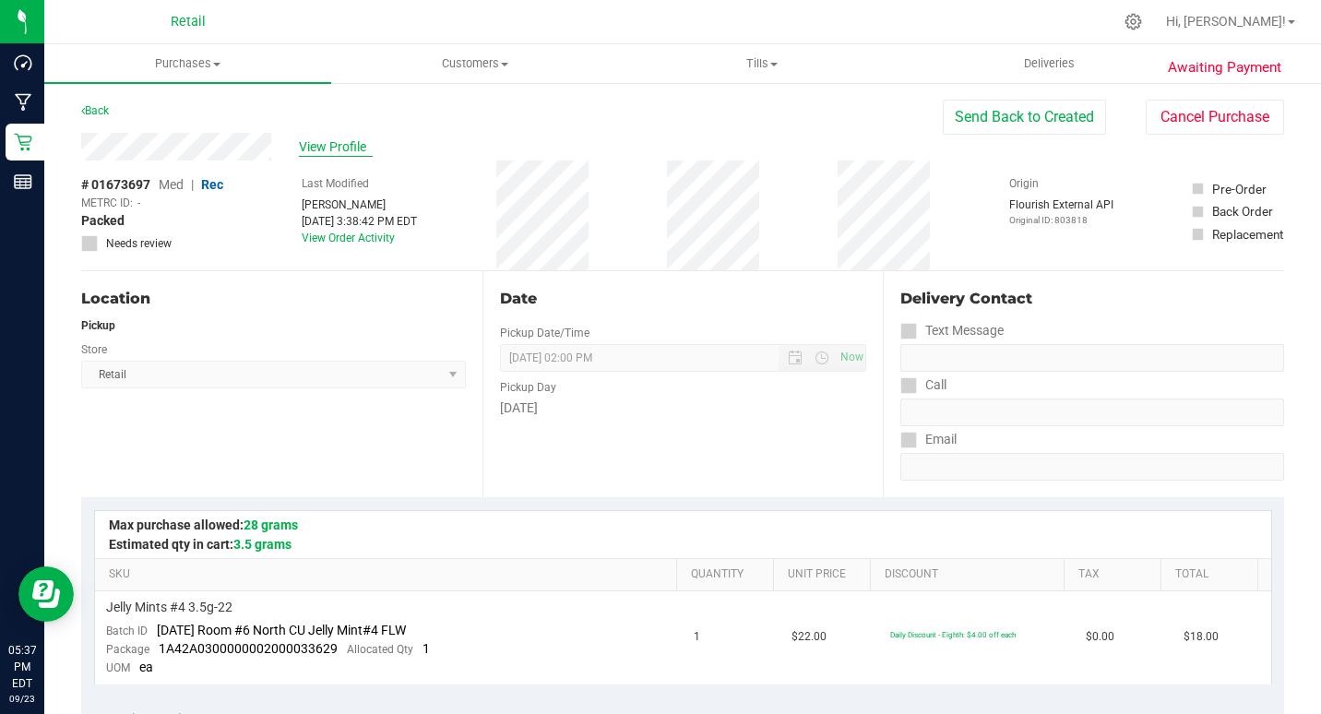
click at [304, 138] on span "View Profile" at bounding box center [336, 146] width 74 height 19
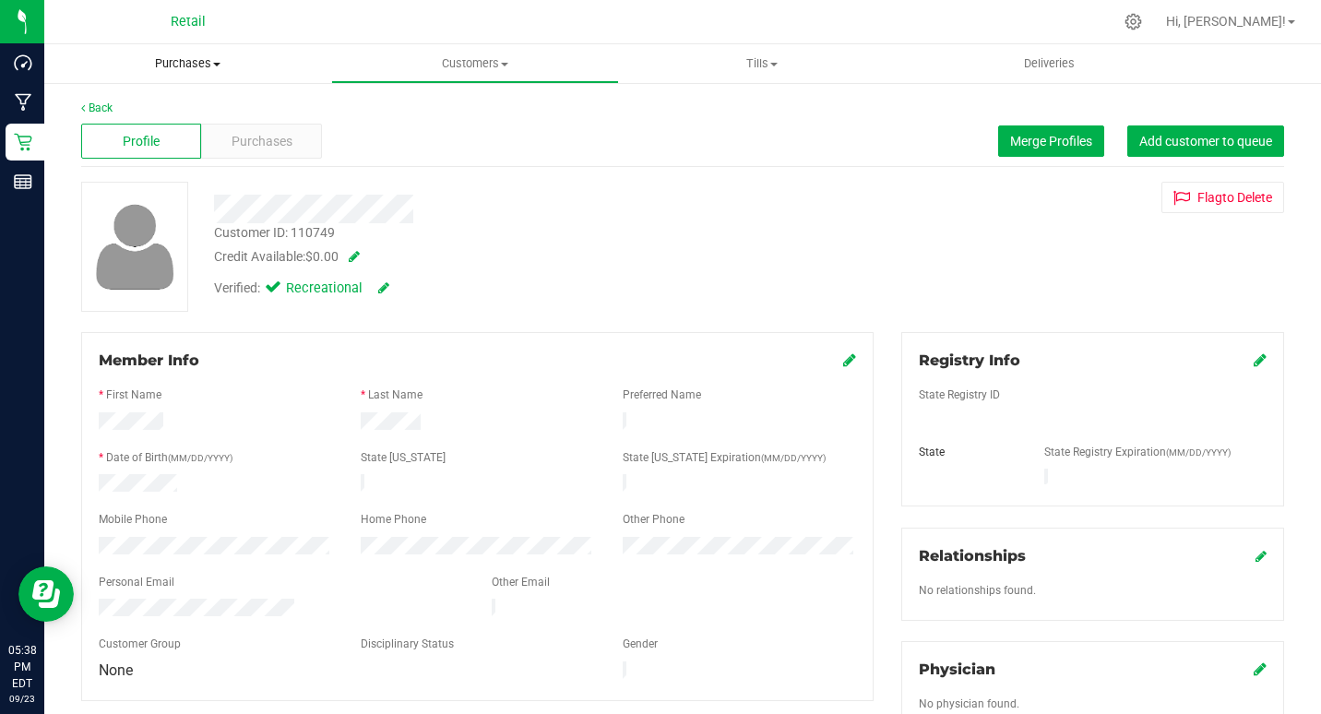
click at [203, 55] on span "Purchases" at bounding box center [187, 63] width 287 height 17
click at [166, 114] on span "Summary of purchases" at bounding box center [138, 111] width 189 height 16
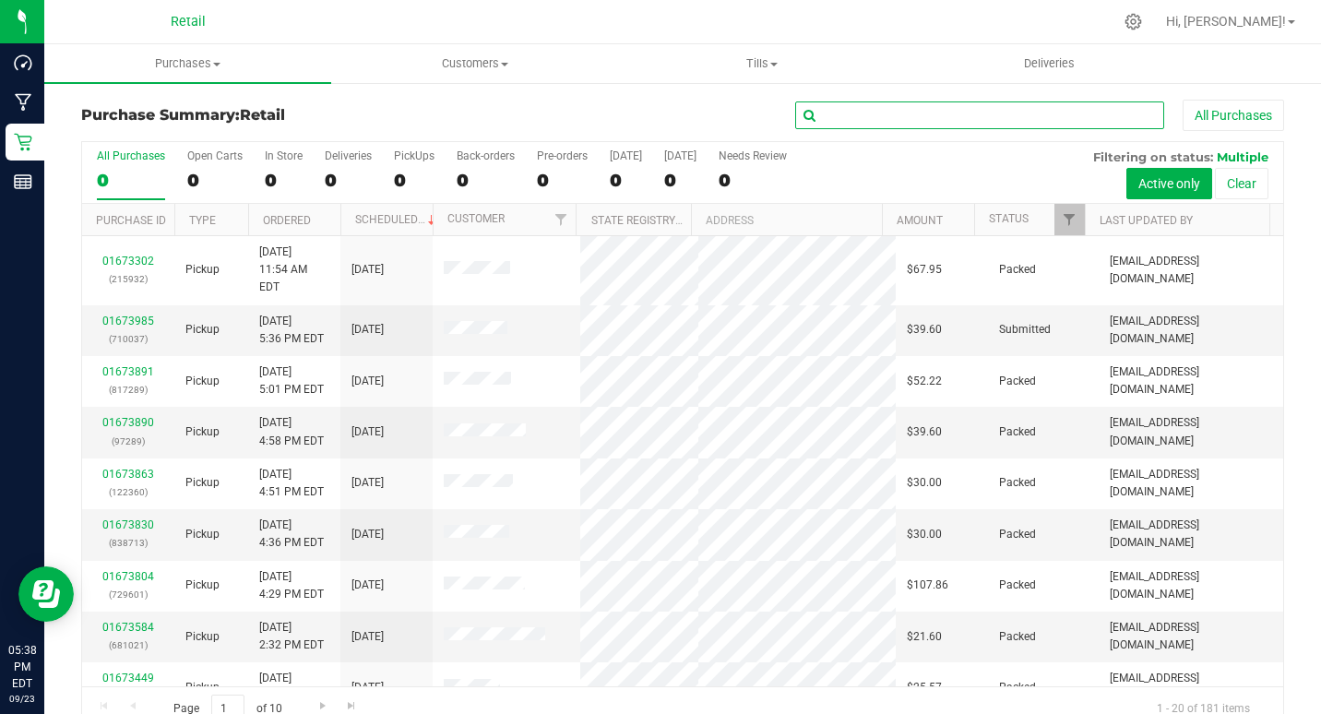
click at [828, 115] on input "text" at bounding box center [979, 115] width 369 height 28
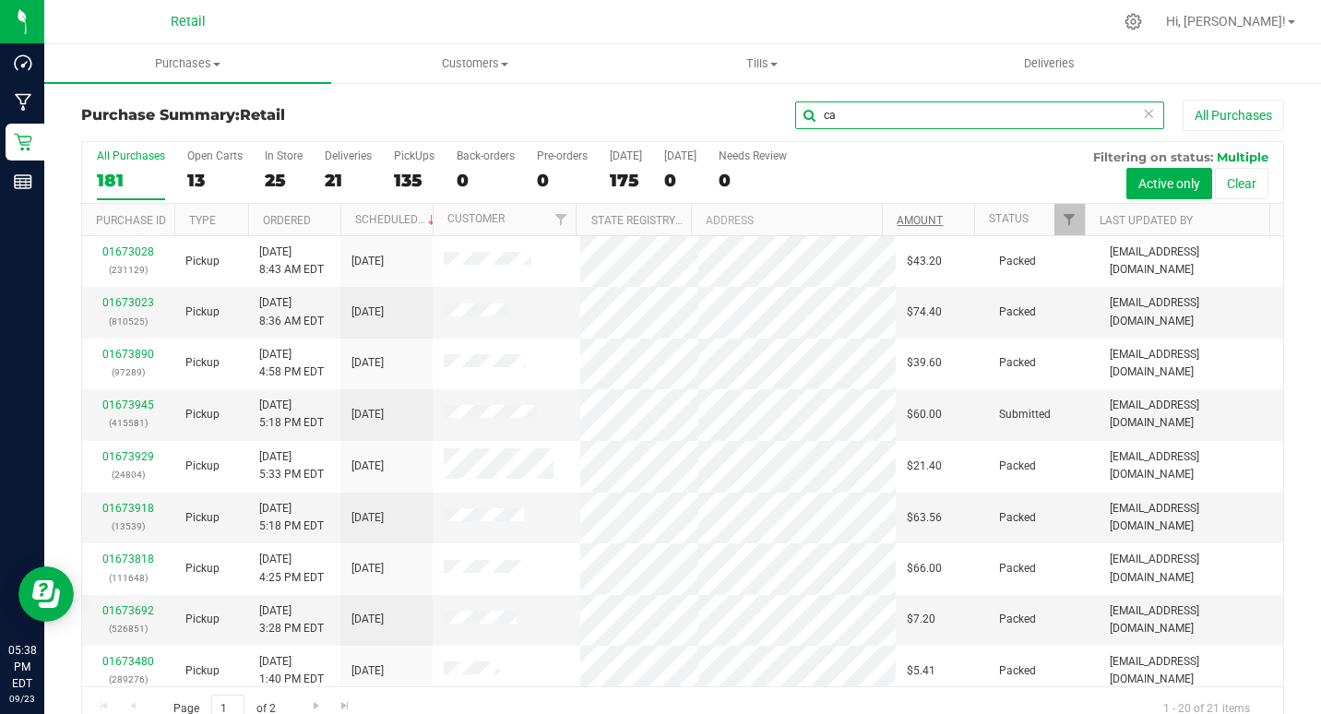
type input "ca"
click at [903, 215] on link "Amount" at bounding box center [920, 220] width 46 height 13
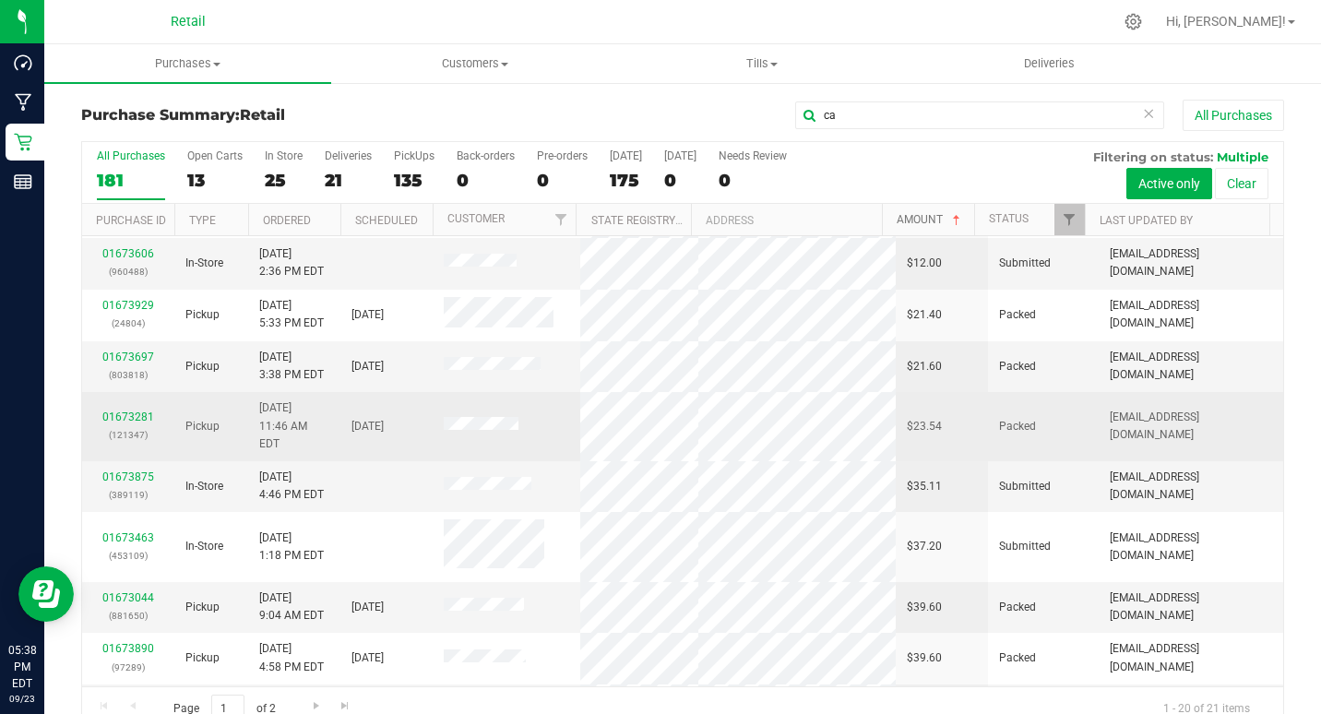
scroll to position [185, 0]
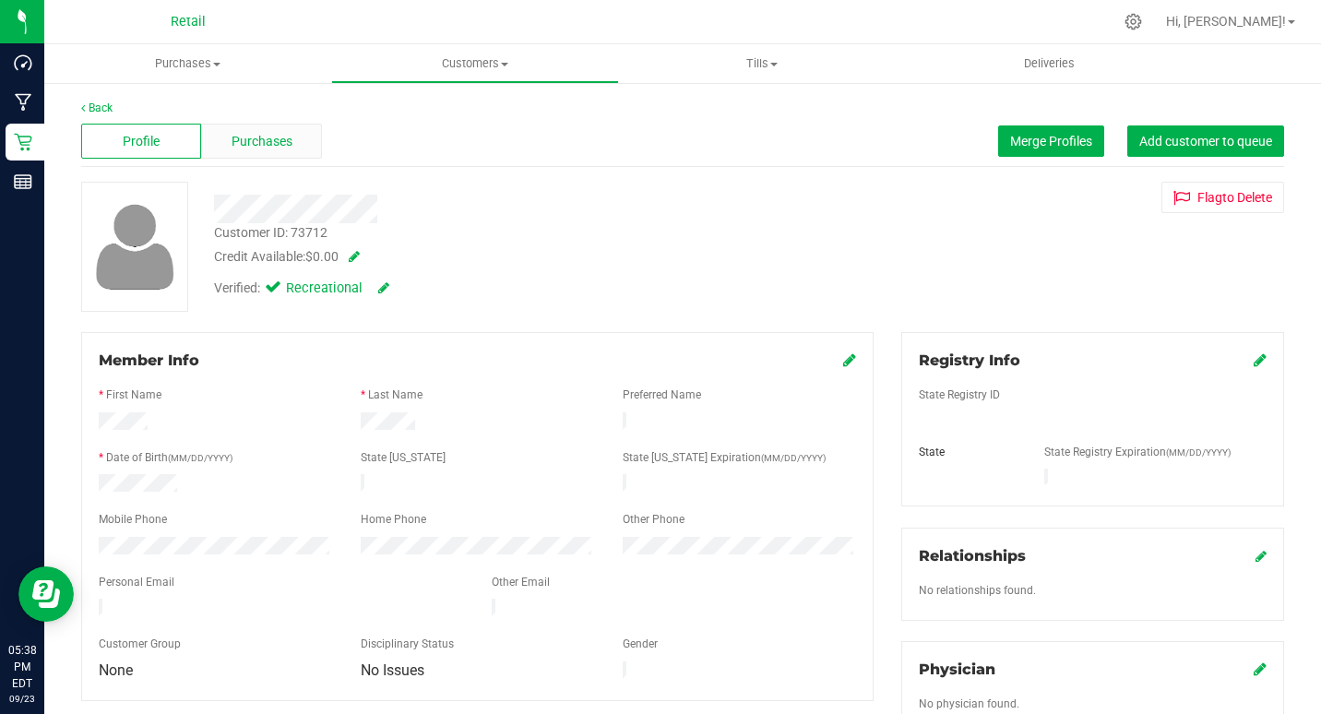
click at [302, 140] on div "Purchases" at bounding box center [261, 141] width 120 height 35
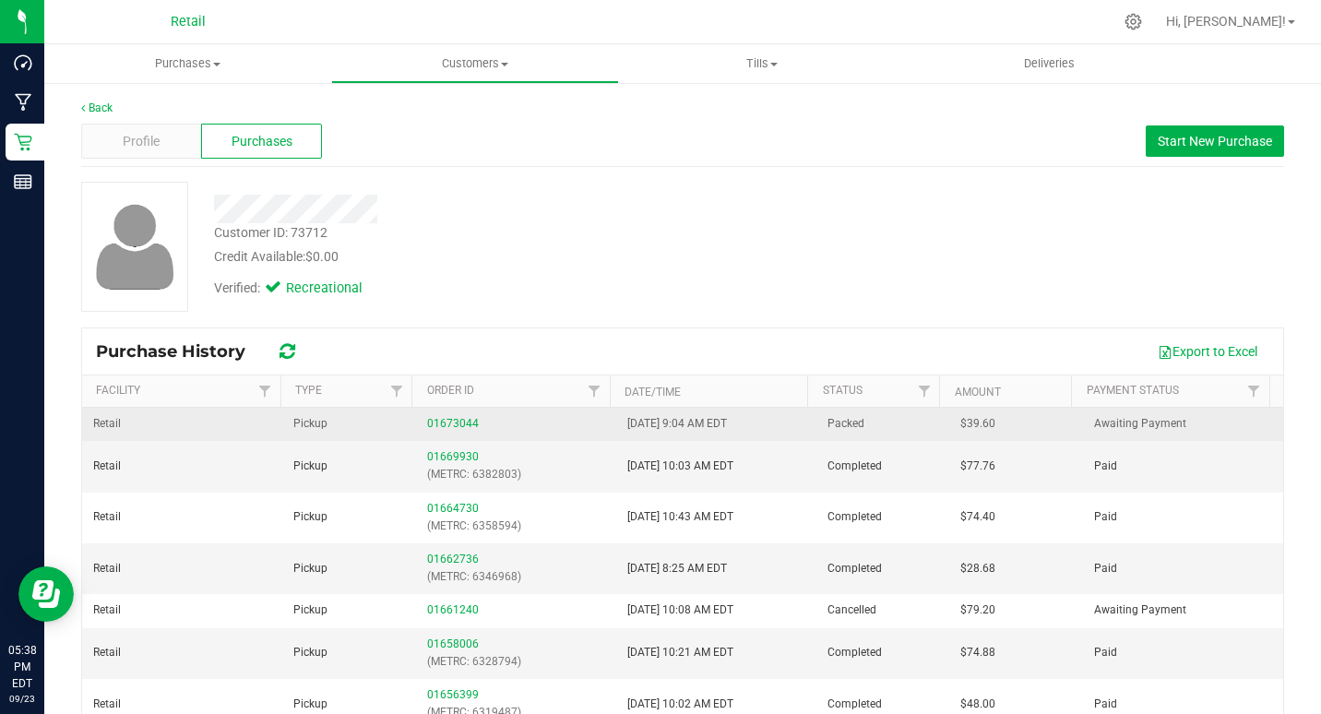
click at [451, 416] on div "01673044" at bounding box center [516, 424] width 178 height 18
click at [452, 417] on link "01673044" at bounding box center [453, 423] width 52 height 13
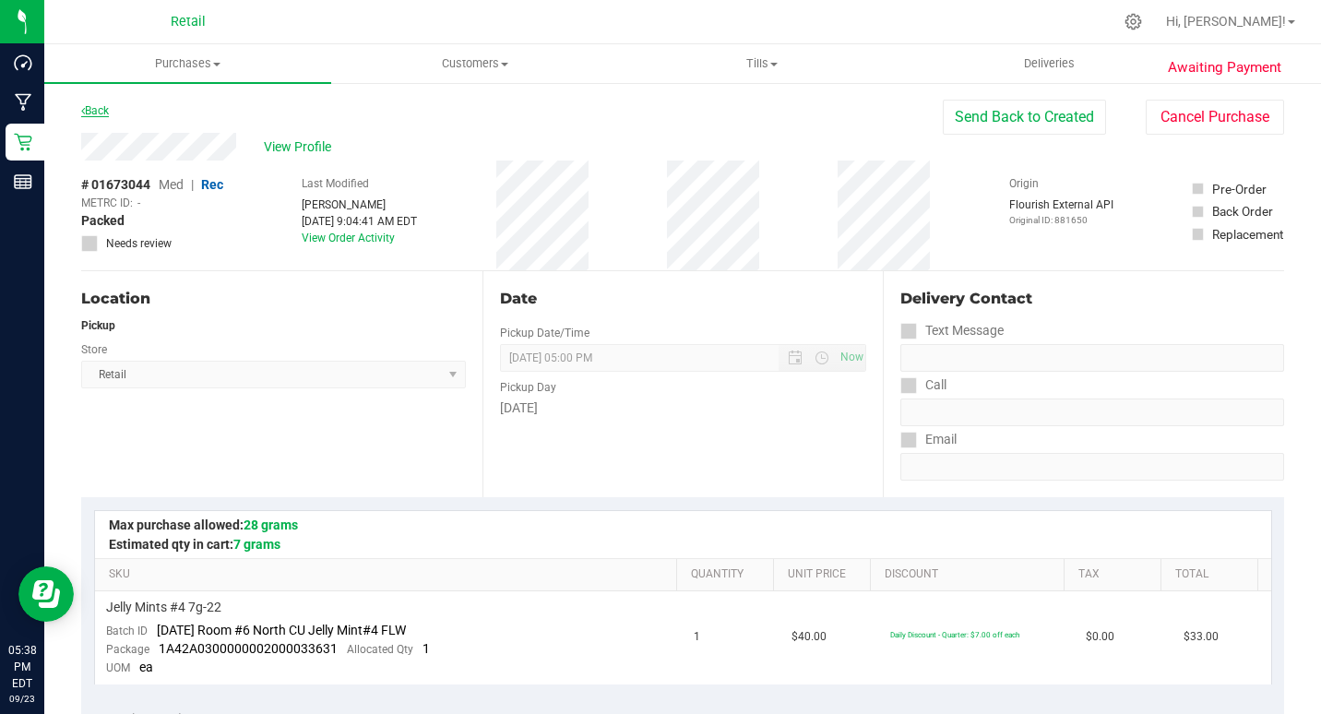
click at [100, 104] on link "Back" at bounding box center [95, 110] width 28 height 13
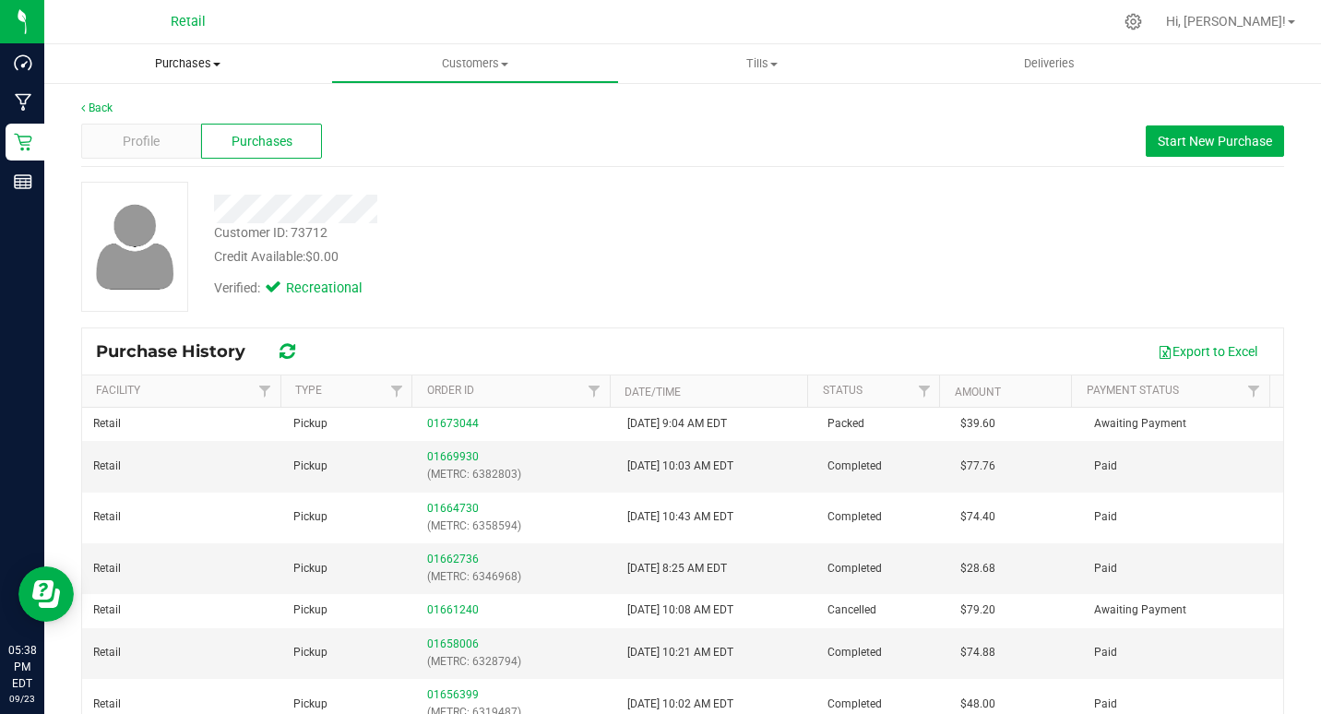
click at [155, 61] on span "Purchases" at bounding box center [187, 63] width 287 height 17
click at [198, 112] on span "Summary of purchases" at bounding box center [138, 111] width 189 height 16
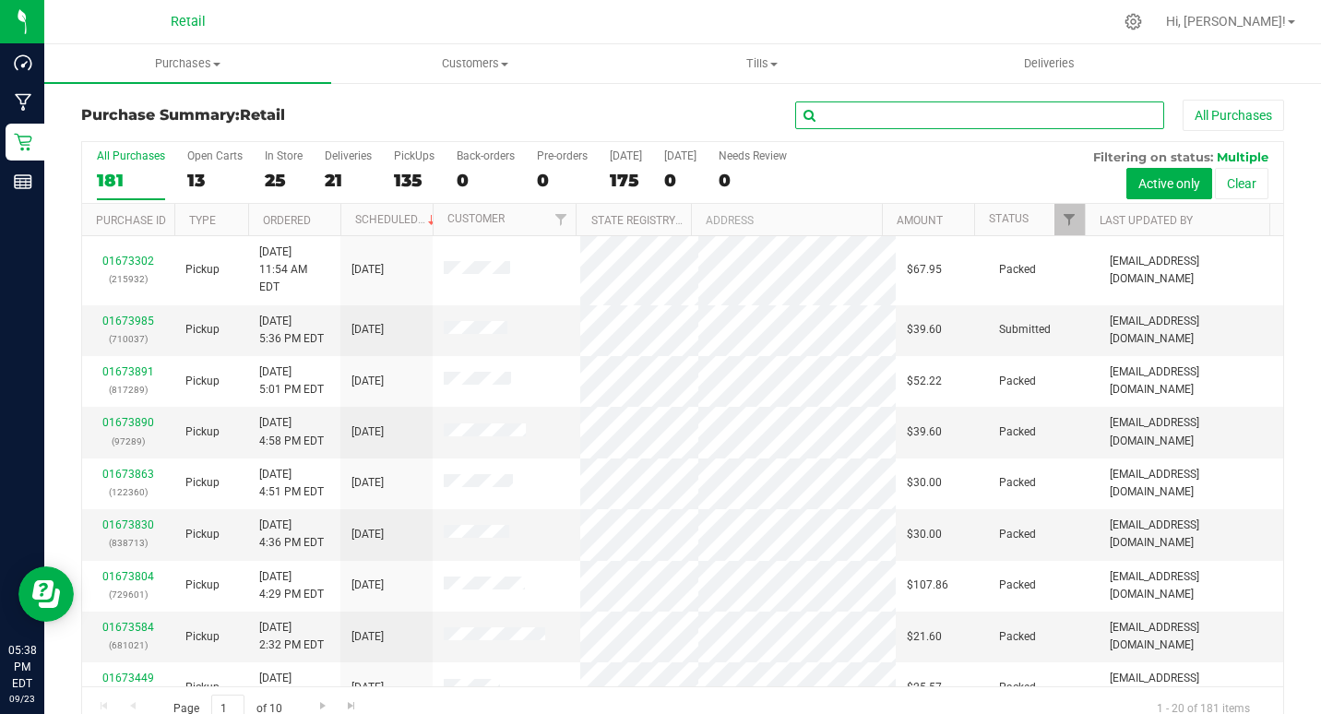
click at [872, 109] on input "text" at bounding box center [979, 115] width 369 height 28
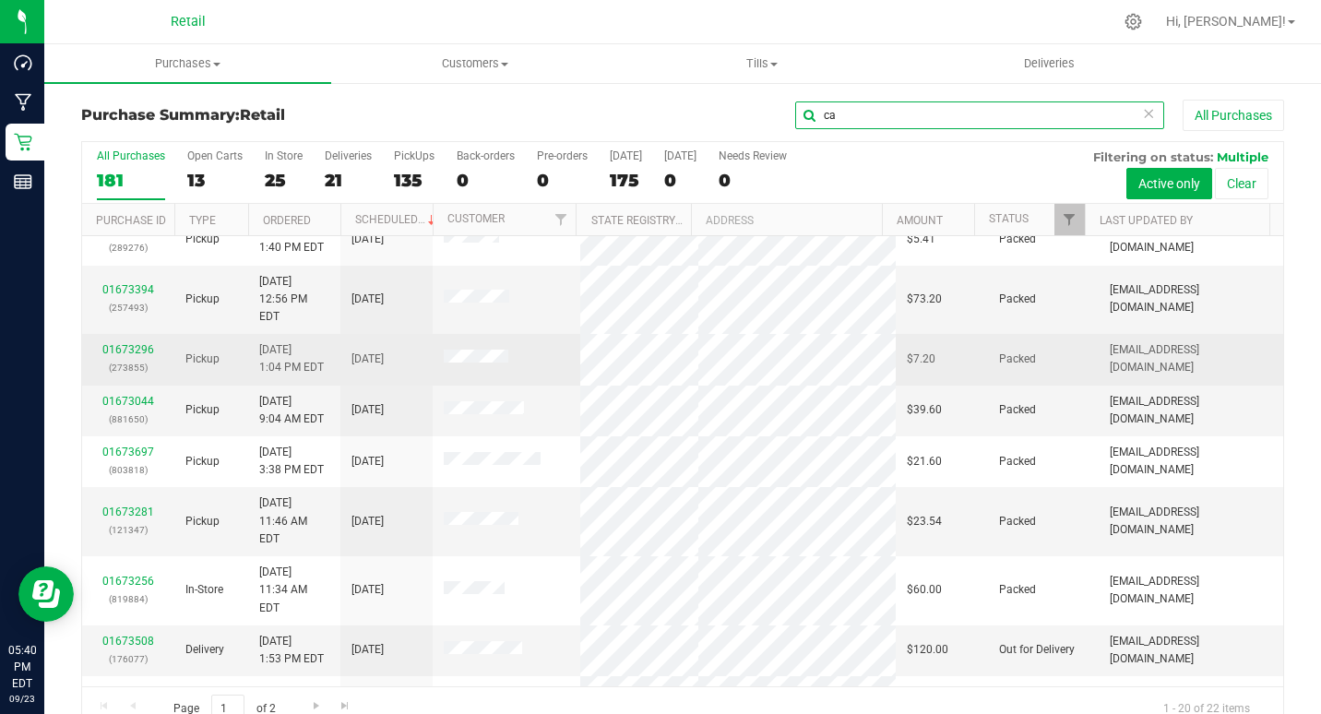
scroll to position [461, 0]
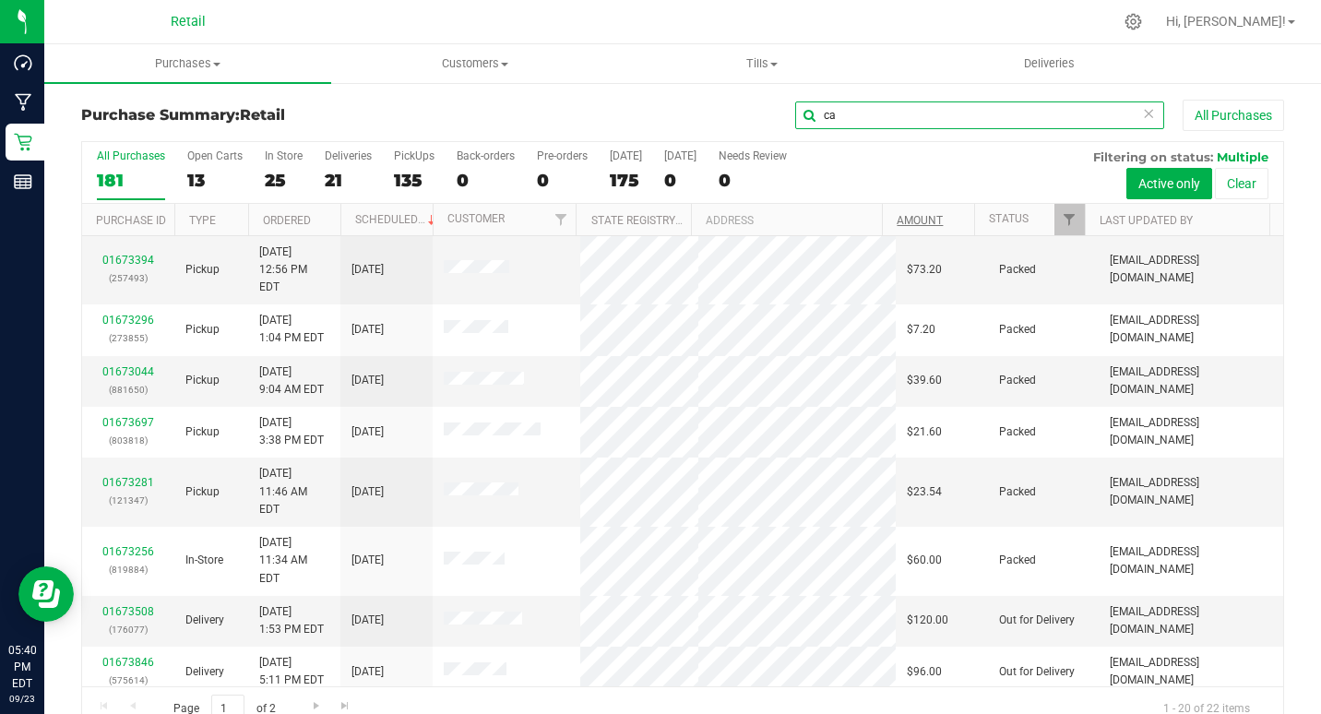
type input "ca"
click at [897, 220] on link "Amount" at bounding box center [920, 220] width 46 height 13
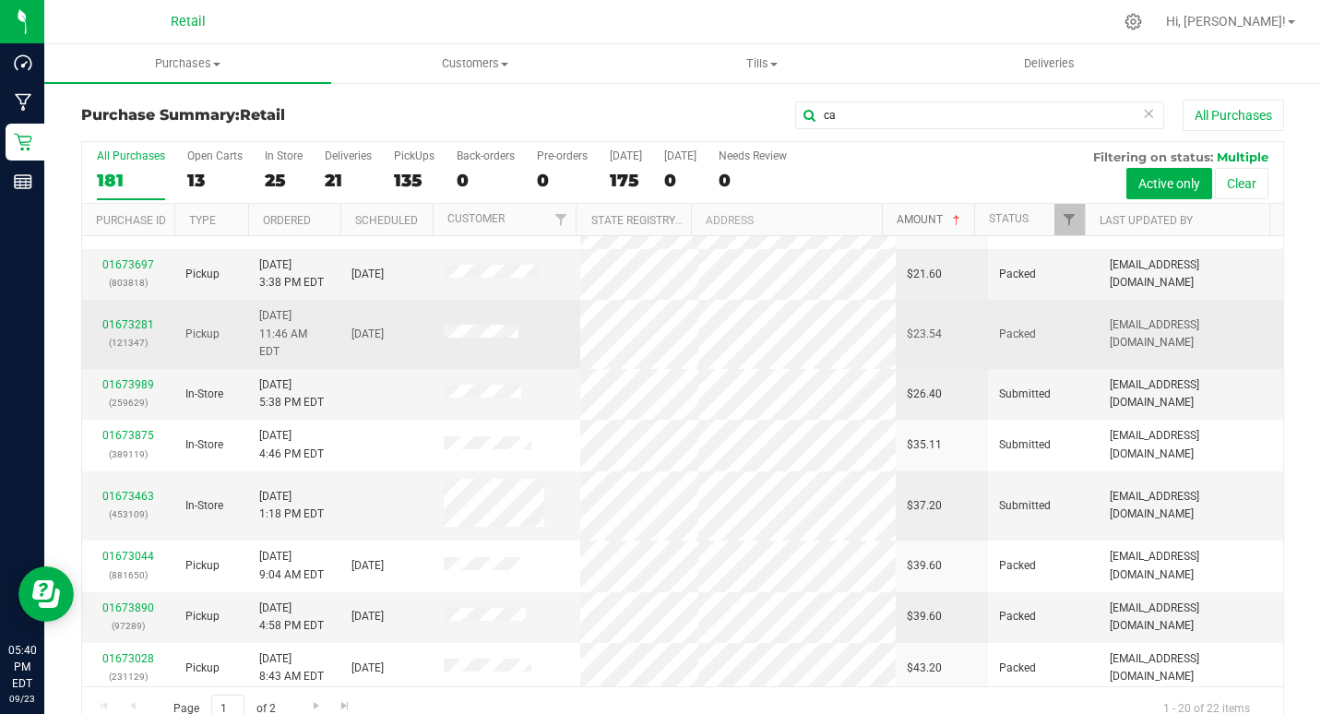
scroll to position [0, 0]
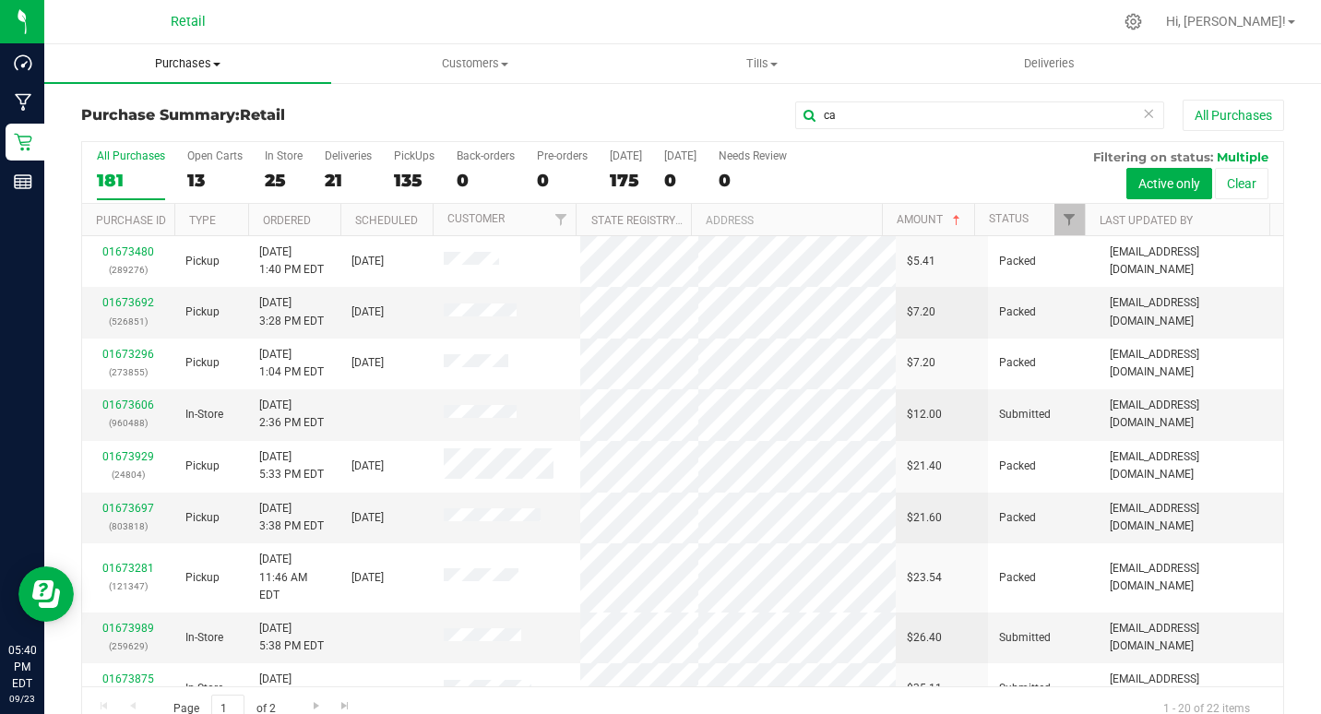
click at [205, 56] on span "Purchases" at bounding box center [187, 63] width 287 height 17
click at [114, 153] on span "All purchases" at bounding box center [109, 156] width 131 height 16
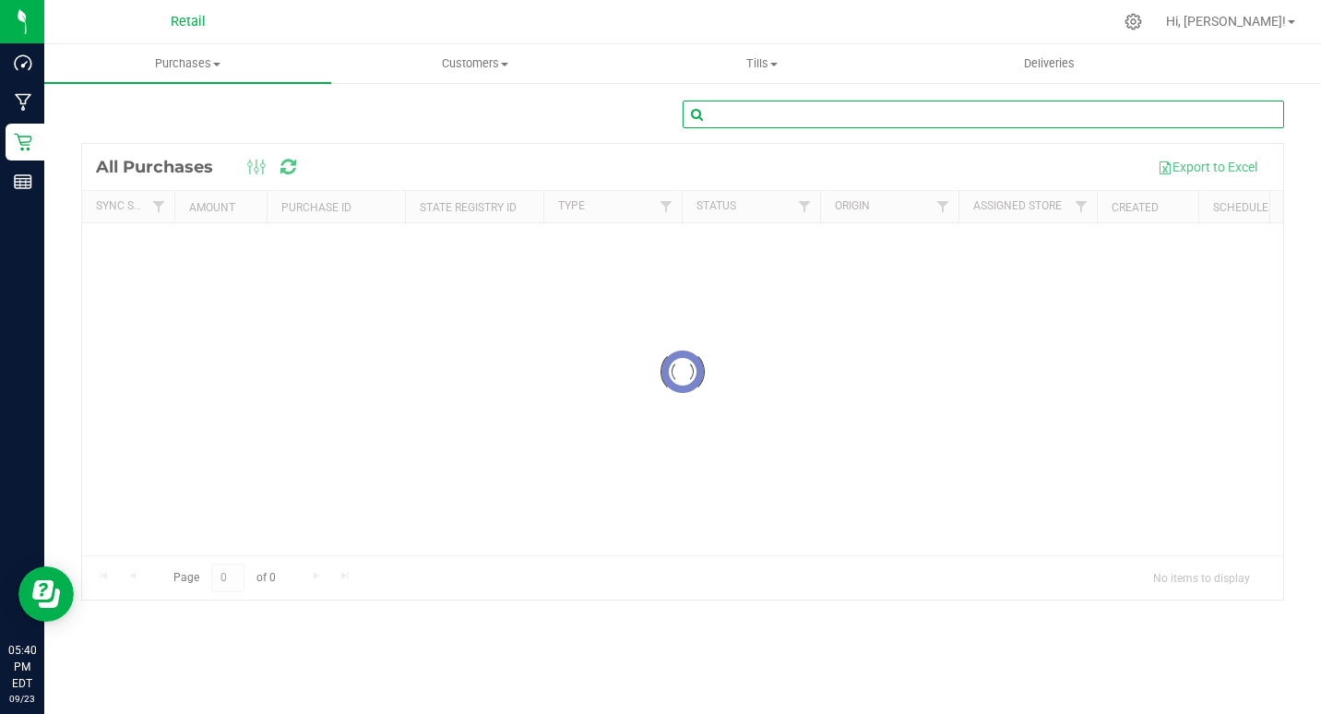
click at [762, 108] on input "text" at bounding box center [983, 115] width 601 height 28
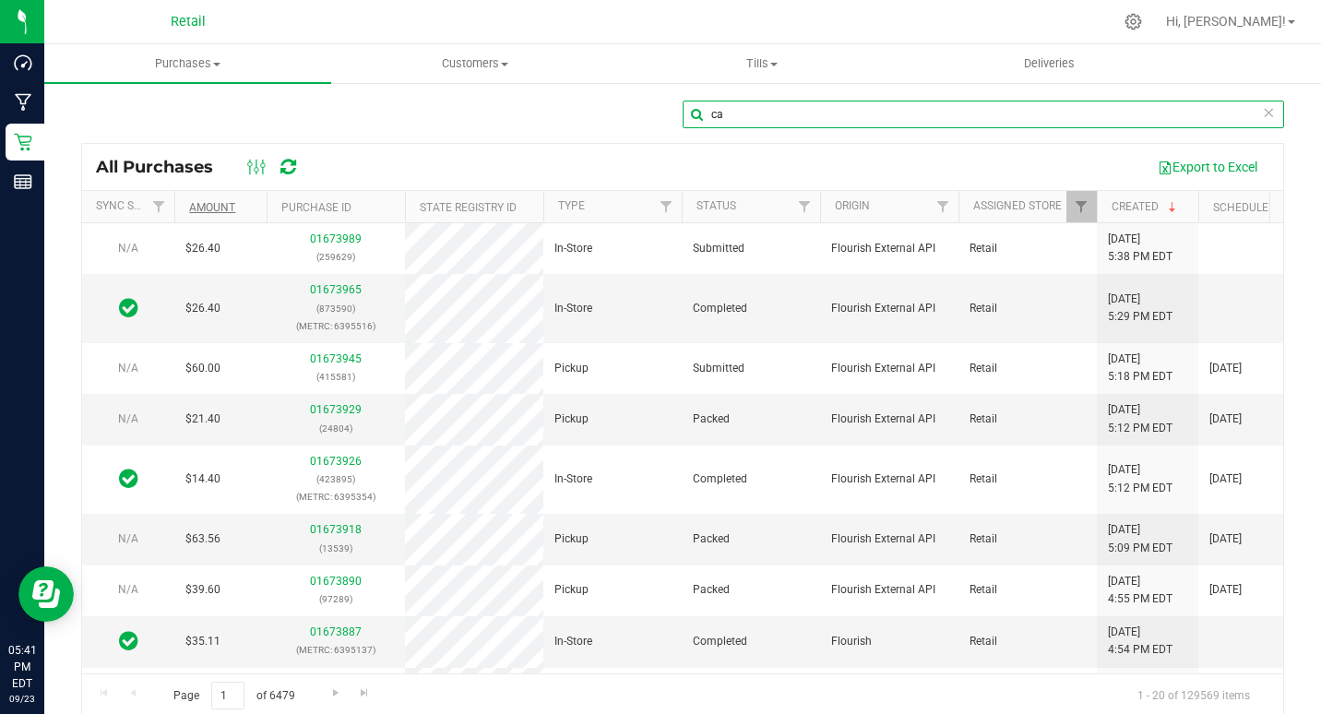
type input "ca"
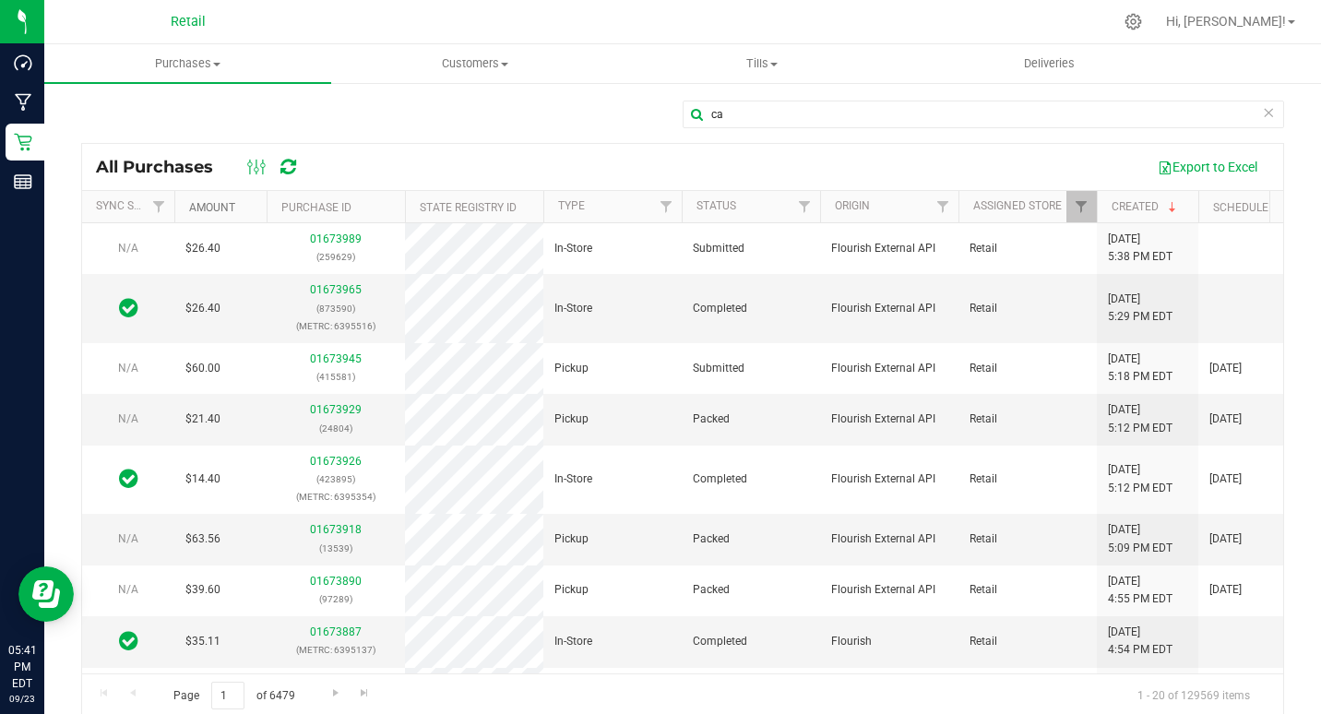
click at [221, 208] on link "Amount" at bounding box center [212, 207] width 46 height 13
